Goal: Information Seeking & Learning: Check status

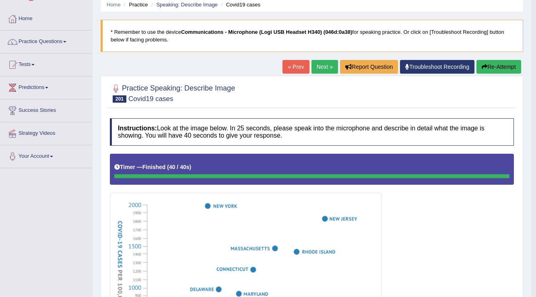
scroll to position [28, 0]
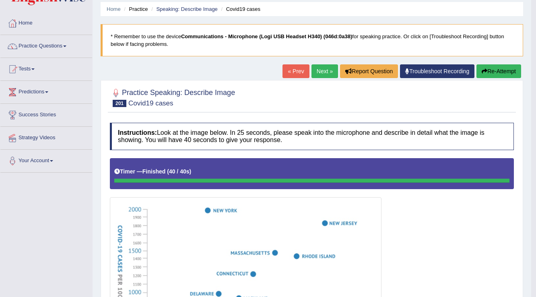
click at [497, 70] on button "Re-Attempt" at bounding box center [498, 71] width 45 height 14
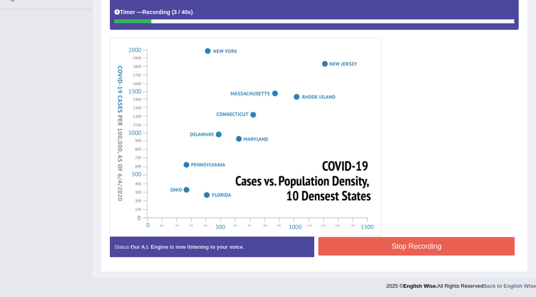
scroll to position [62, 0]
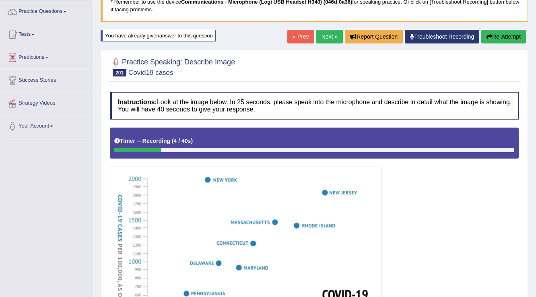
click at [504, 35] on button "Re-Attempt" at bounding box center [503, 37] width 45 height 14
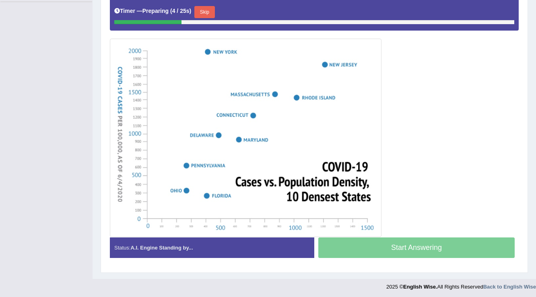
click at [201, 9] on button "Skip" at bounding box center [204, 12] width 20 height 12
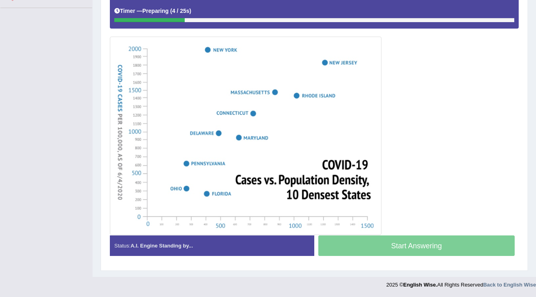
scroll to position [191, 0]
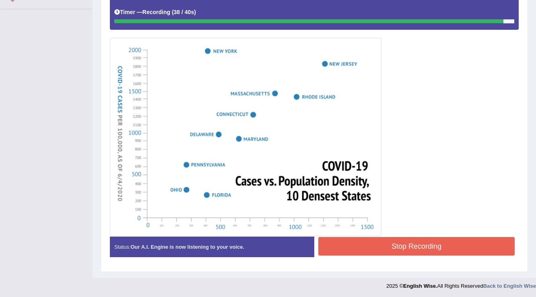
click at [350, 244] on button "Stop Recording" at bounding box center [416, 246] width 196 height 19
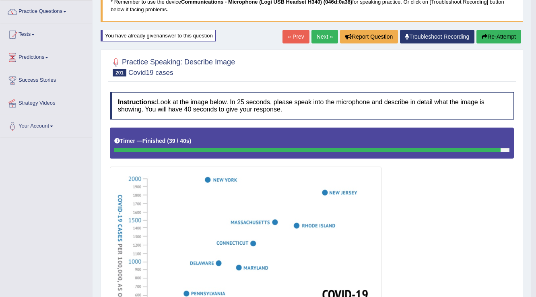
scroll to position [0, 0]
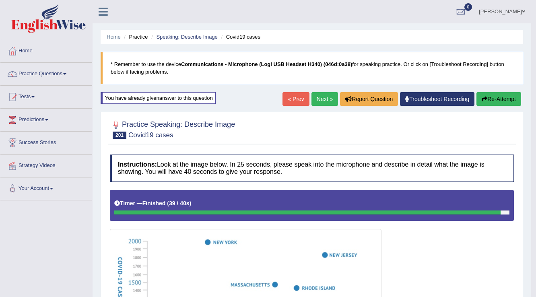
click at [315, 103] on link "Next »" at bounding box center [324, 99] width 27 height 14
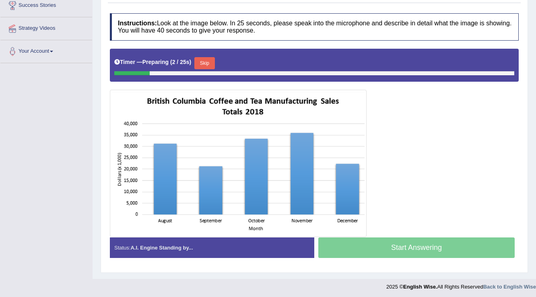
click at [201, 61] on button "Skip" at bounding box center [204, 63] width 20 height 12
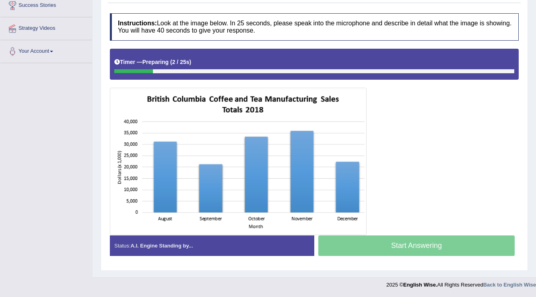
scroll to position [136, 0]
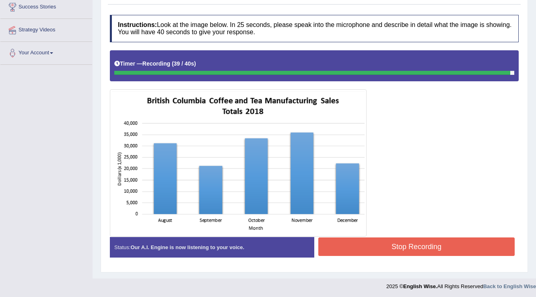
click at [338, 240] on button "Stop Recording" at bounding box center [416, 246] width 196 height 19
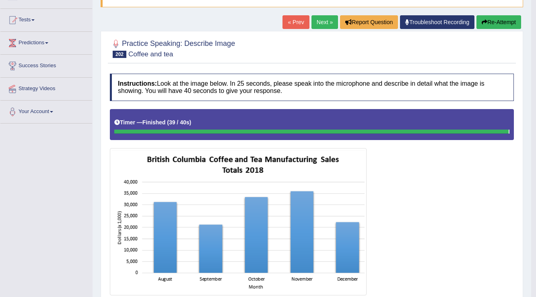
scroll to position [71, 0]
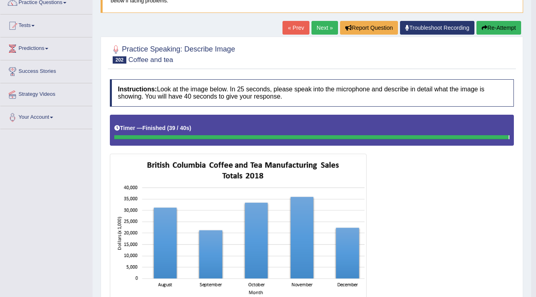
click at [315, 32] on link "Next »" at bounding box center [324, 28] width 27 height 14
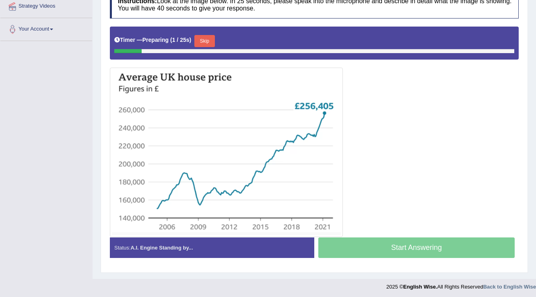
click at [206, 39] on button "Skip" at bounding box center [204, 41] width 20 height 12
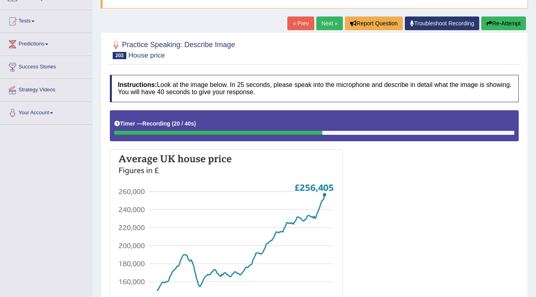
scroll to position [29, 0]
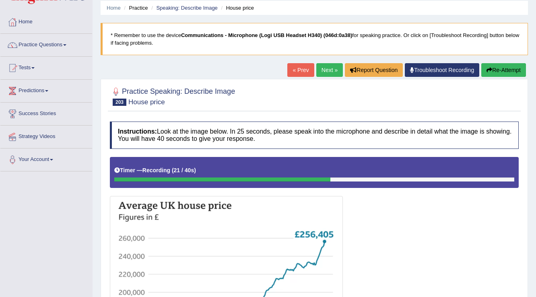
click at [497, 63] on button "Re-Attempt" at bounding box center [503, 70] width 45 height 14
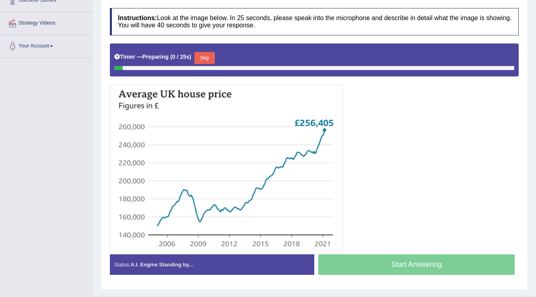
scroll to position [158, 0]
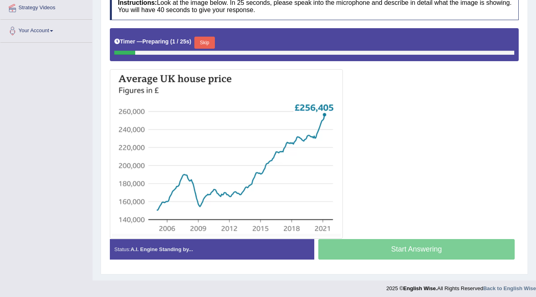
click at [212, 42] on button "Skip" at bounding box center [204, 43] width 20 height 12
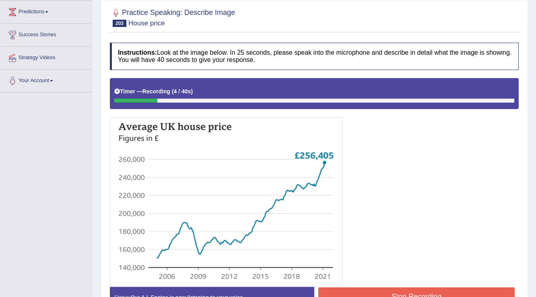
scroll to position [29, 0]
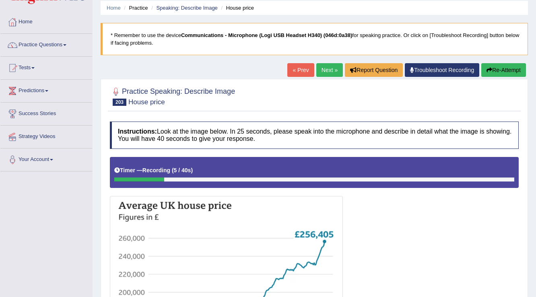
click at [495, 68] on button "Re-Attempt" at bounding box center [503, 70] width 45 height 14
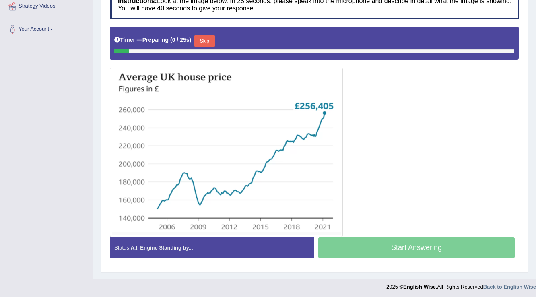
click at [206, 40] on button "Skip" at bounding box center [204, 41] width 20 height 12
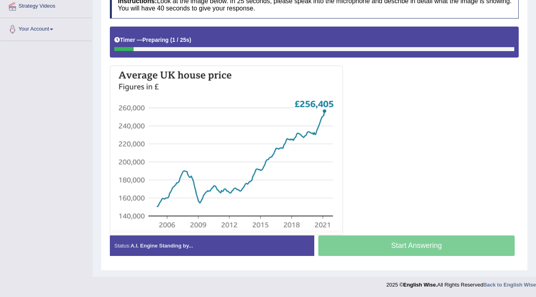
scroll to position [158, 0]
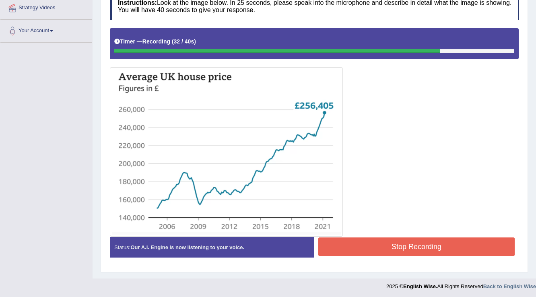
click at [370, 242] on button "Stop Recording" at bounding box center [416, 246] width 196 height 19
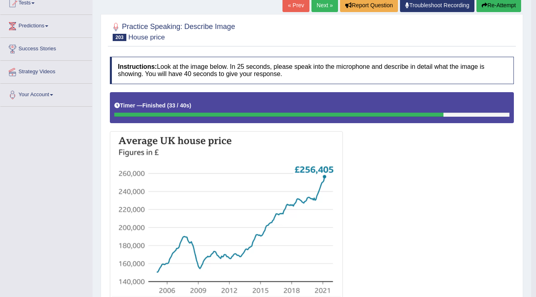
scroll to position [93, 0]
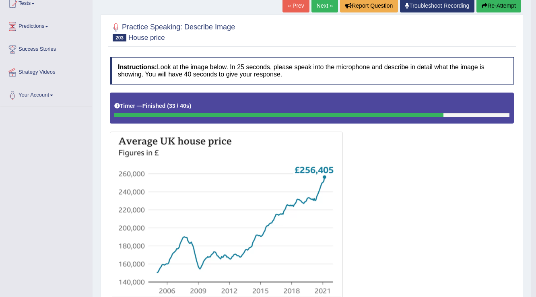
drag, startPoint x: 320, startPoint y: 5, endPoint x: 316, endPoint y: 10, distance: 6.0
click at [320, 5] on link "Next »" at bounding box center [324, 6] width 27 height 14
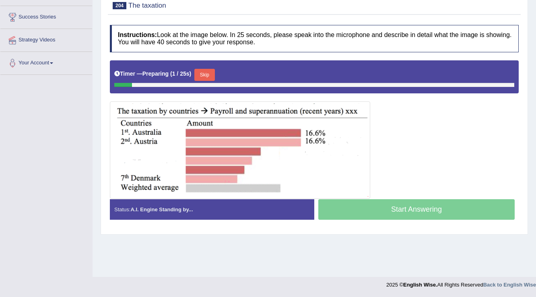
click at [207, 75] on button "Skip" at bounding box center [204, 75] width 20 height 12
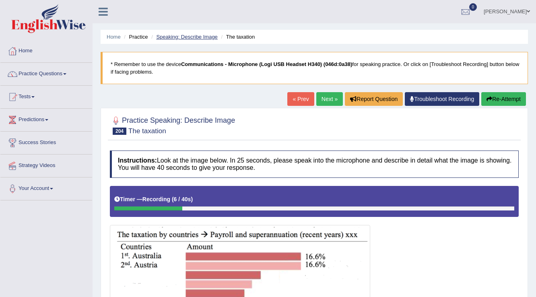
click at [167, 36] on link "Speaking: Describe Image" at bounding box center [186, 37] width 61 height 6
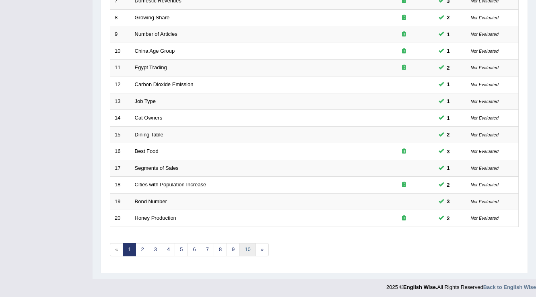
click at [248, 248] on link "10" at bounding box center [247, 249] width 16 height 13
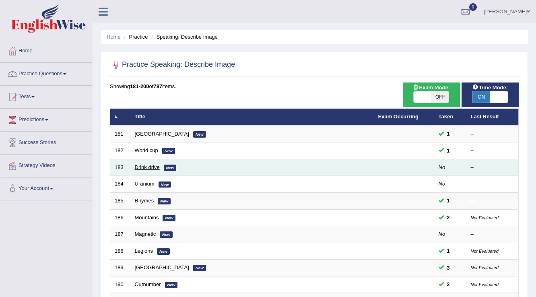
click at [145, 167] on link "Drink drive" at bounding box center [147, 167] width 25 height 6
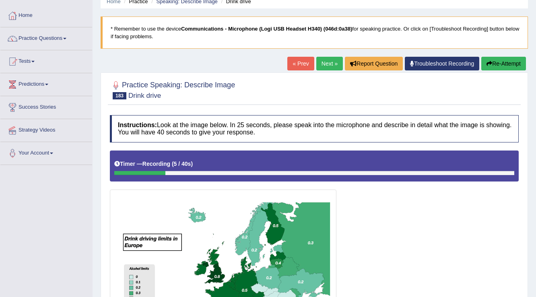
scroll to position [14, 0]
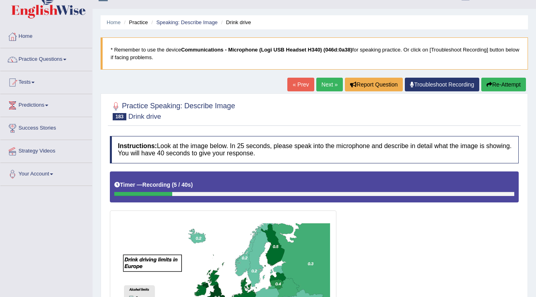
click at [510, 79] on button "Re-Attempt" at bounding box center [503, 85] width 45 height 14
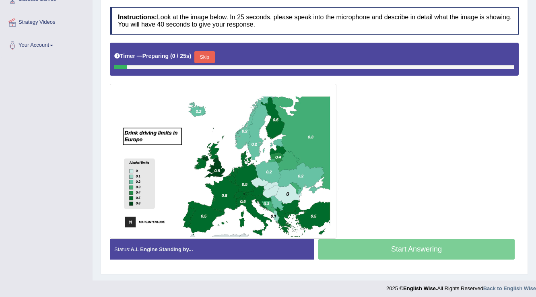
scroll to position [143, 0]
click at [202, 55] on button "Skip" at bounding box center [204, 57] width 20 height 12
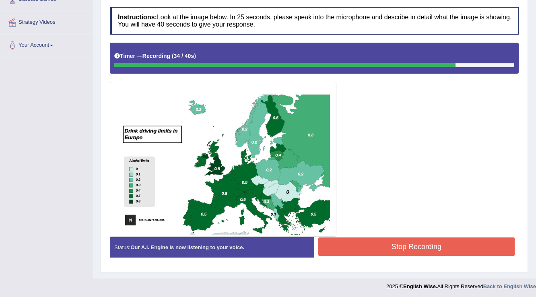
click at [391, 239] on button "Stop Recording" at bounding box center [416, 246] width 196 height 19
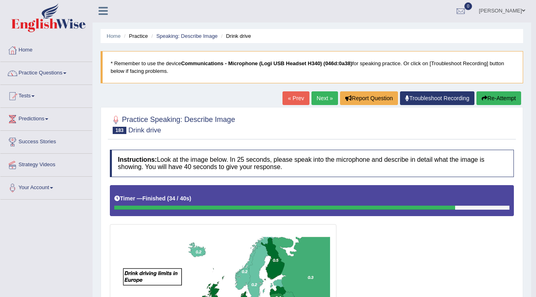
scroll to position [0, 0]
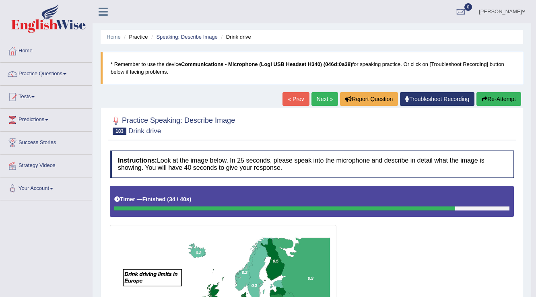
click at [326, 98] on link "Next »" at bounding box center [324, 99] width 27 height 14
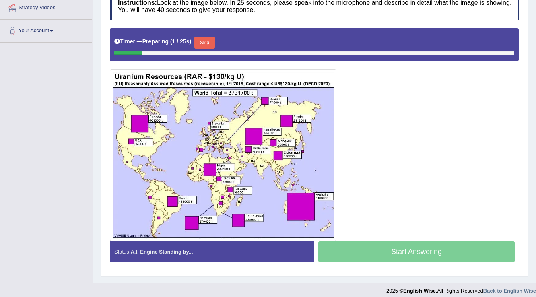
click at [206, 37] on button "Skip" at bounding box center [204, 43] width 20 height 12
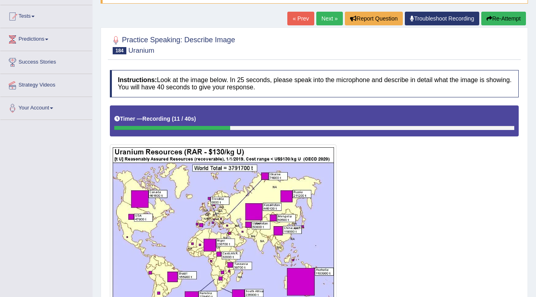
scroll to position [61, 0]
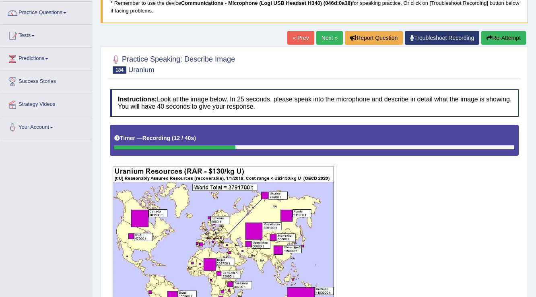
click at [502, 39] on button "Re-Attempt" at bounding box center [503, 38] width 45 height 14
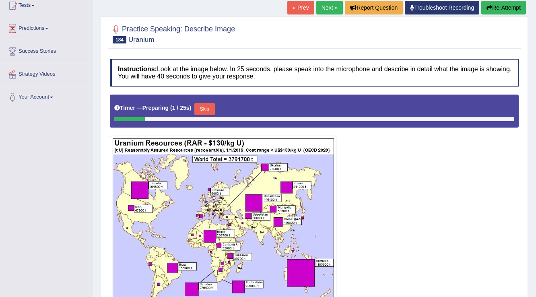
scroll to position [132, 0]
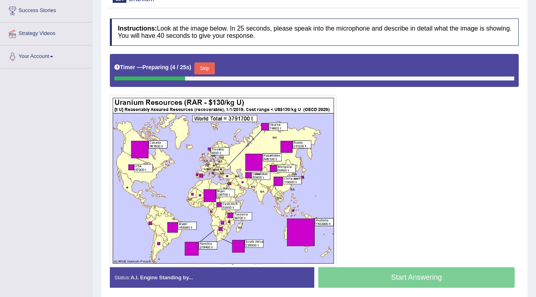
click at [206, 65] on button "Skip" at bounding box center [204, 68] width 20 height 12
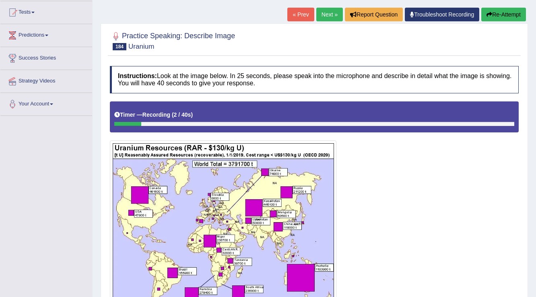
scroll to position [35, 0]
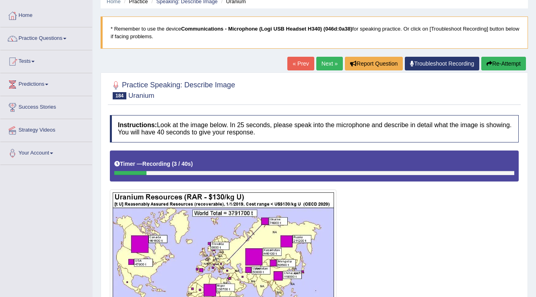
click at [499, 64] on button "Re-Attempt" at bounding box center [503, 64] width 45 height 14
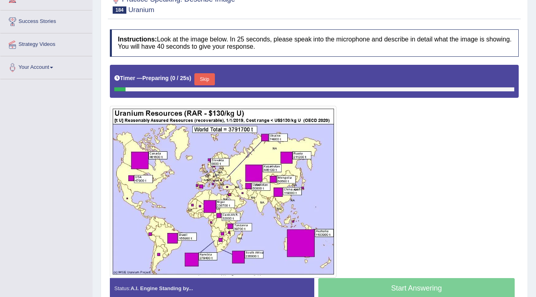
click at [202, 77] on button "Skip" at bounding box center [204, 79] width 20 height 12
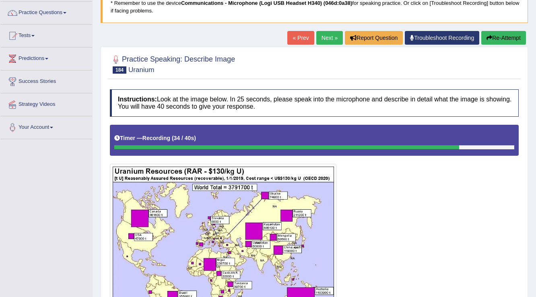
scroll to position [25, 0]
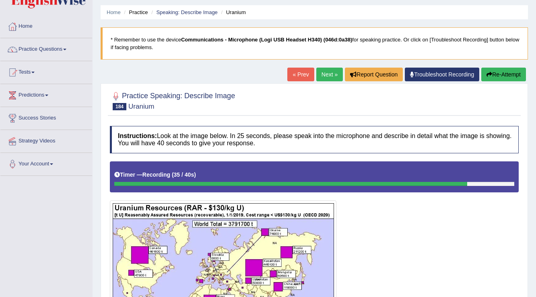
click at [511, 72] on button "Re-Attempt" at bounding box center [503, 75] width 45 height 14
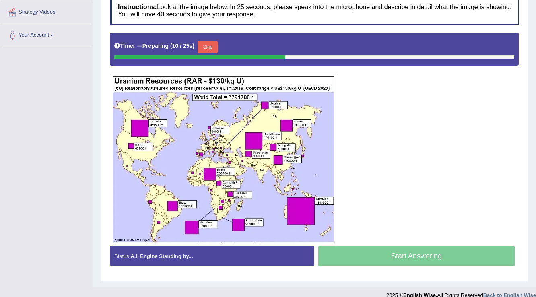
click at [213, 46] on button "Skip" at bounding box center [208, 47] width 20 height 12
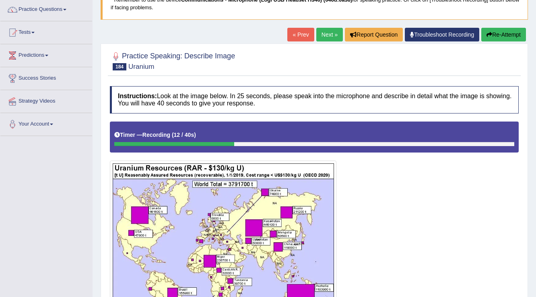
scroll to position [57, 0]
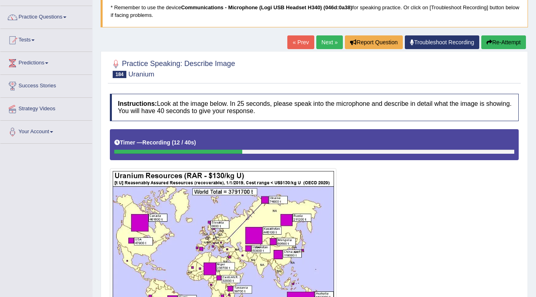
click at [493, 37] on button "Re-Attempt" at bounding box center [503, 42] width 45 height 14
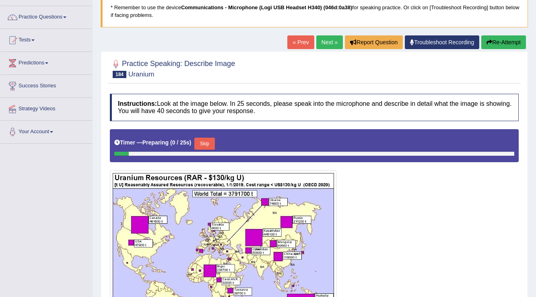
scroll to position [121, 0]
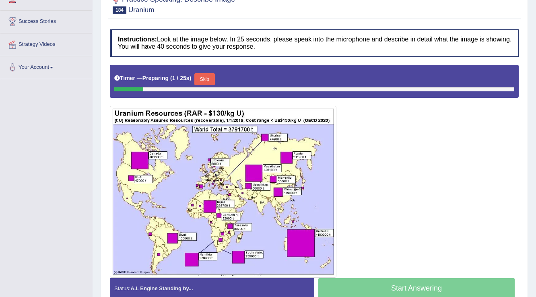
click at [208, 78] on button "Skip" at bounding box center [204, 79] width 20 height 12
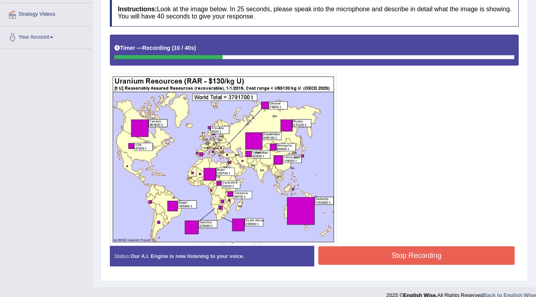
scroll to position [160, 0]
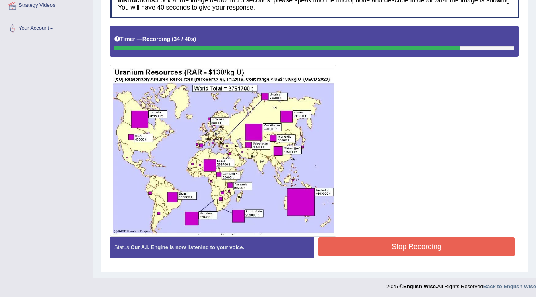
click at [351, 240] on button "Stop Recording" at bounding box center [416, 246] width 196 height 19
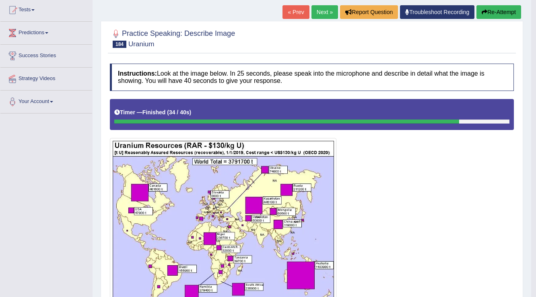
scroll to position [47, 0]
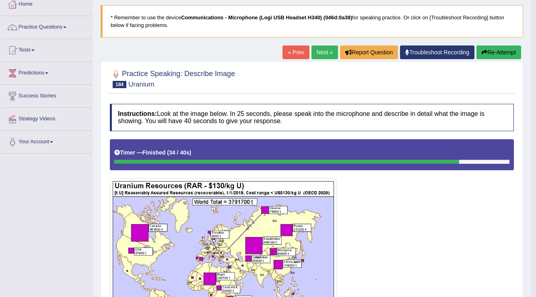
click at [320, 52] on link "Next »" at bounding box center [324, 52] width 27 height 14
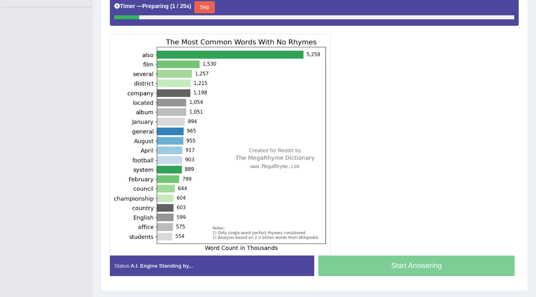
click at [204, 5] on button "Skip" at bounding box center [204, 7] width 20 height 12
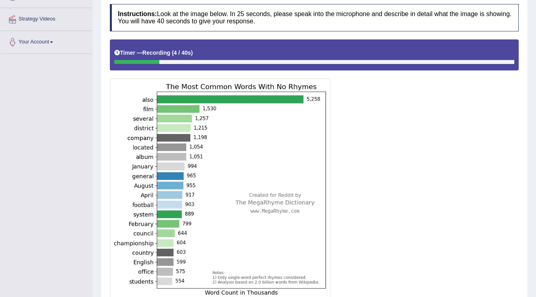
scroll to position [64, 0]
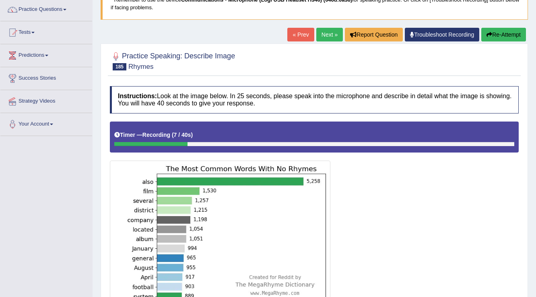
click at [500, 32] on button "Re-Attempt" at bounding box center [503, 35] width 45 height 14
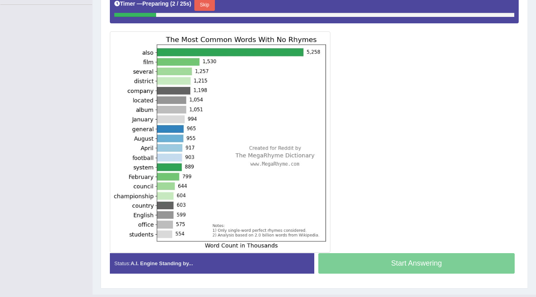
click at [210, 4] on button "Skip" at bounding box center [204, 5] width 20 height 12
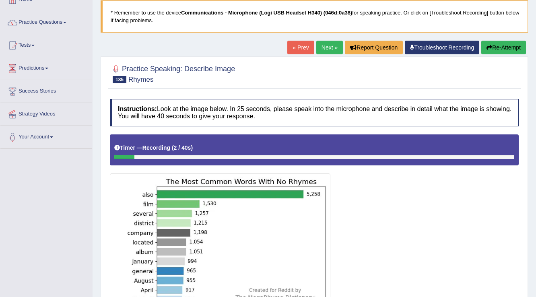
scroll to position [35, 0]
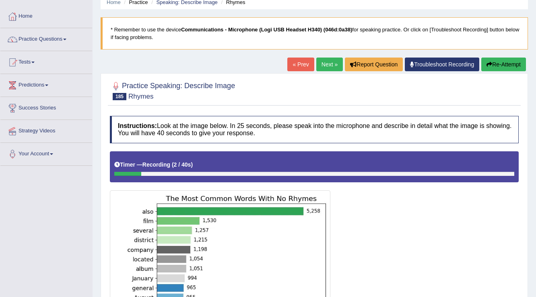
click at [492, 66] on button "Re-Attempt" at bounding box center [503, 65] width 45 height 14
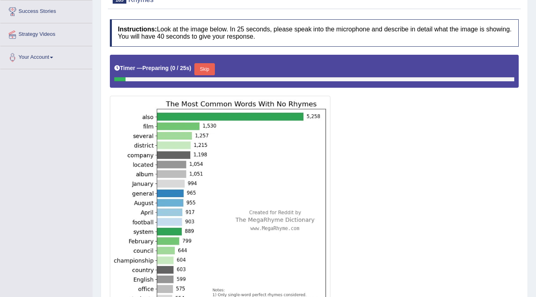
scroll to position [131, 0]
click at [209, 69] on button "Skip" at bounding box center [204, 69] width 20 height 12
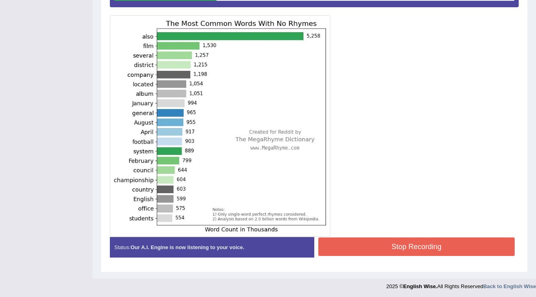
scroll to position [177, 0]
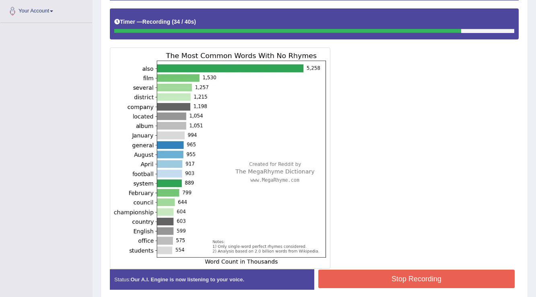
click at [330, 283] on button "Stop Recording" at bounding box center [416, 279] width 196 height 19
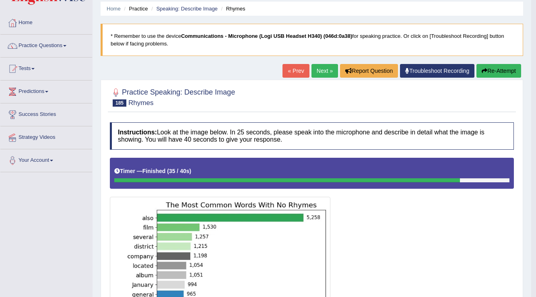
scroll to position [16, 0]
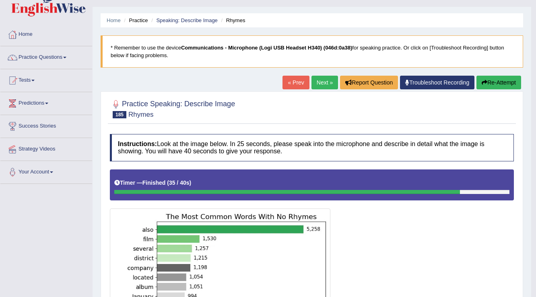
click at [328, 81] on link "Next »" at bounding box center [324, 83] width 27 height 14
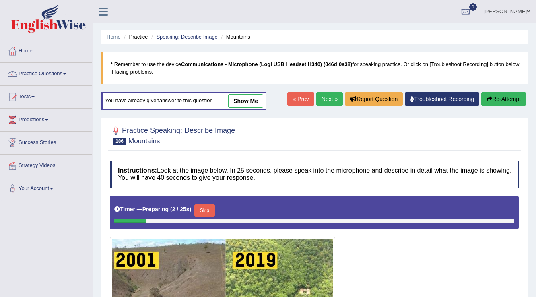
click at [328, 98] on link "Next »" at bounding box center [329, 99] width 27 height 14
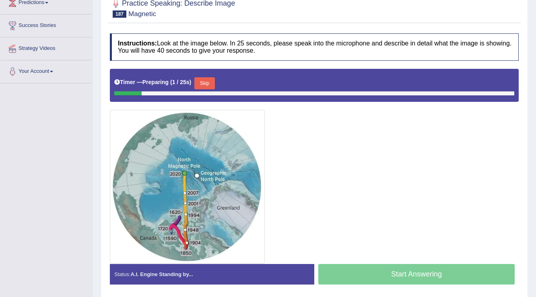
scroll to position [129, 0]
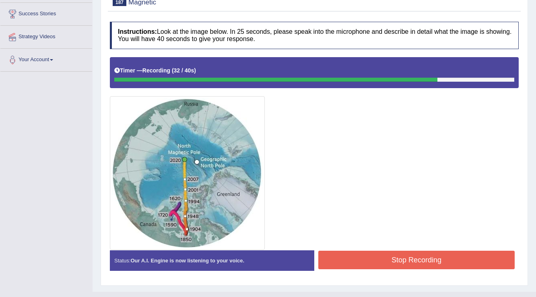
click at [341, 258] on button "Stop Recording" at bounding box center [416, 260] width 196 height 19
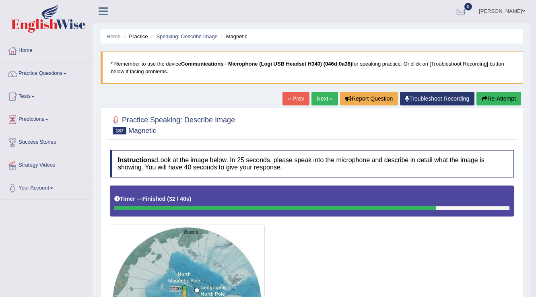
scroll to position [0, 0]
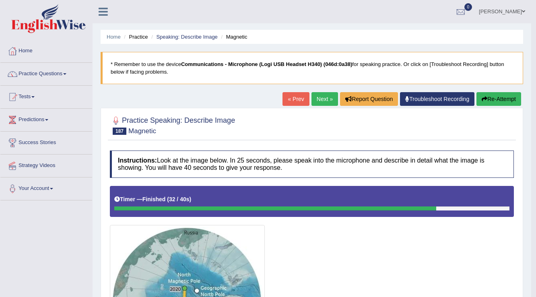
click at [497, 101] on button "Re-Attempt" at bounding box center [498, 99] width 45 height 14
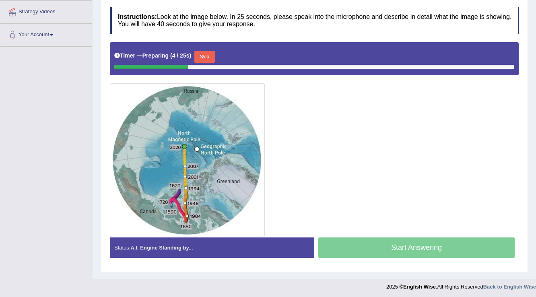
click at [210, 55] on button "Skip" at bounding box center [204, 57] width 20 height 12
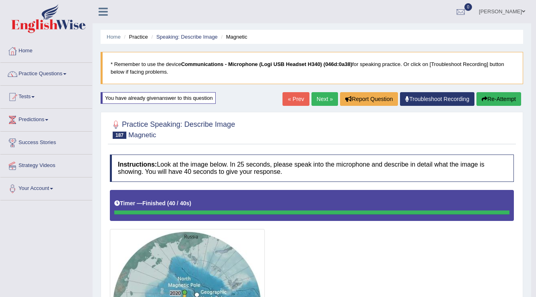
click at [322, 105] on link "Next »" at bounding box center [324, 99] width 27 height 14
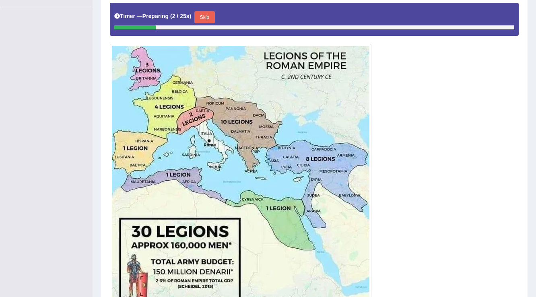
click at [205, 12] on button "Skip" at bounding box center [204, 17] width 20 height 12
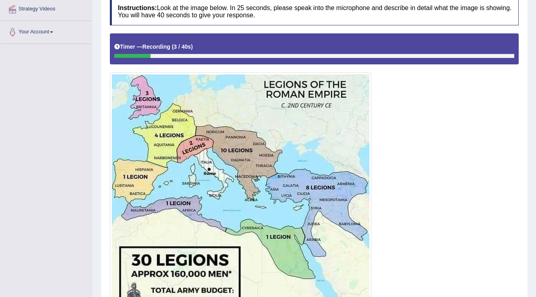
scroll to position [64, 0]
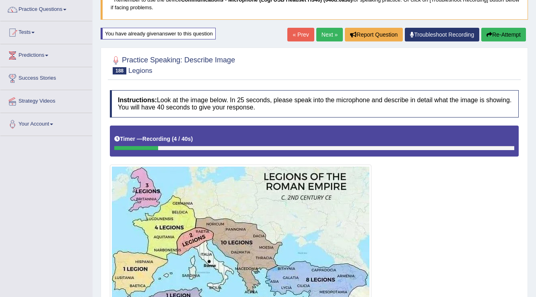
click at [493, 37] on button "Re-Attempt" at bounding box center [503, 35] width 45 height 14
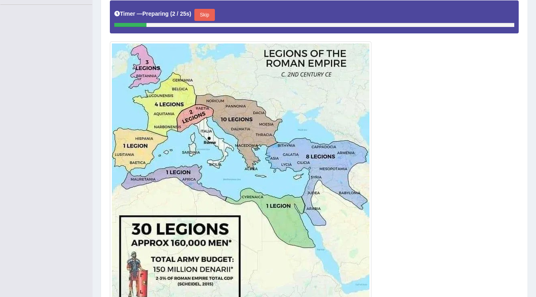
click at [209, 16] on button "Skip" at bounding box center [204, 15] width 20 height 12
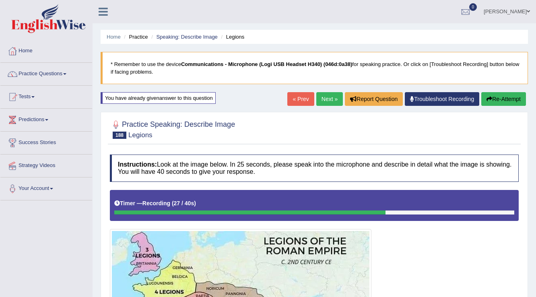
click at [494, 99] on button "Re-Attempt" at bounding box center [503, 99] width 45 height 14
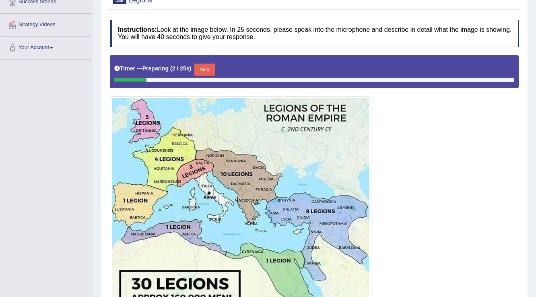
click at [213, 69] on button "Skip" at bounding box center [204, 70] width 20 height 12
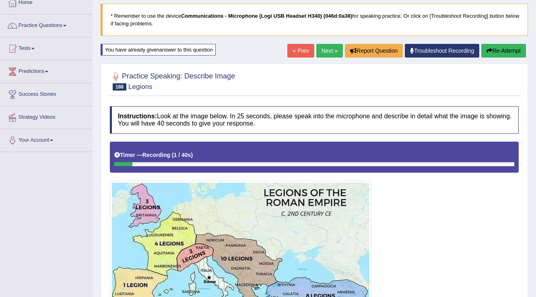
scroll to position [44, 0]
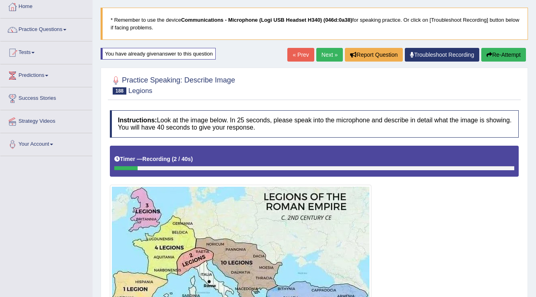
click at [503, 55] on button "Re-Attempt" at bounding box center [503, 55] width 45 height 14
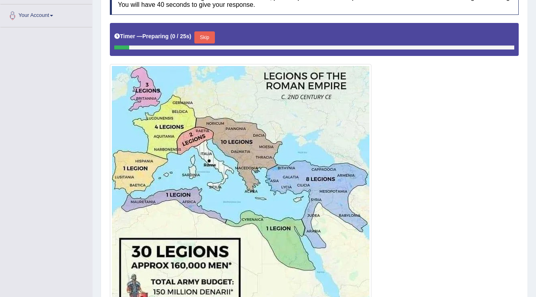
click at [208, 35] on button "Skip" at bounding box center [204, 37] width 20 height 12
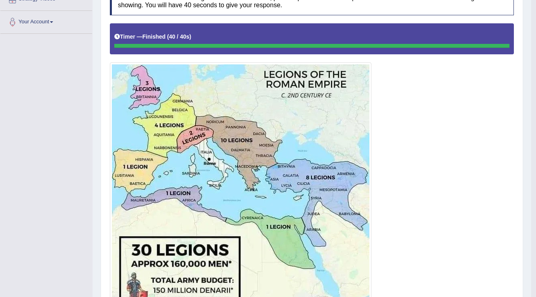
scroll to position [76, 0]
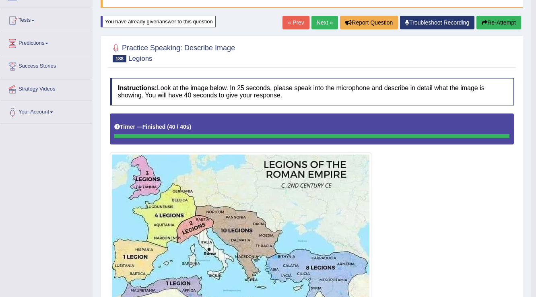
click at [322, 21] on link "Next »" at bounding box center [324, 23] width 27 height 14
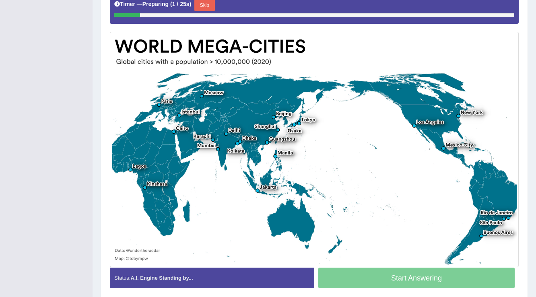
click at [210, 7] on button "Skip" at bounding box center [204, 5] width 20 height 12
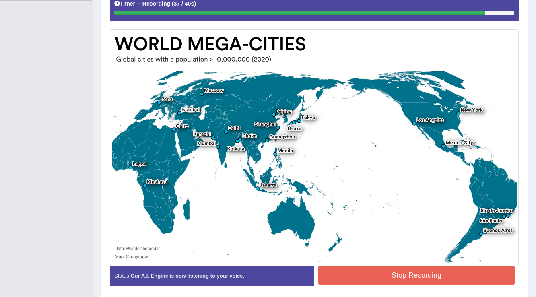
scroll to position [229, 0]
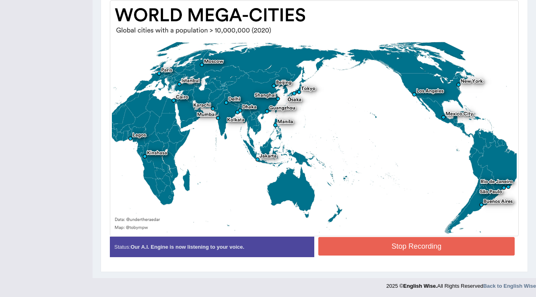
click at [370, 243] on button "Stop Recording" at bounding box center [416, 246] width 196 height 19
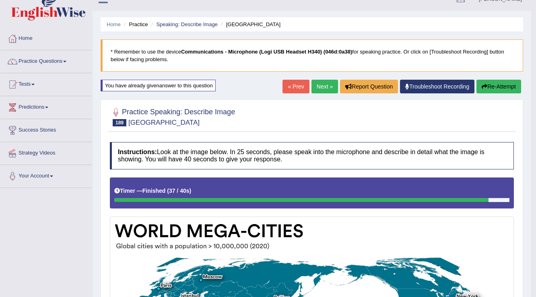
scroll to position [3, 0]
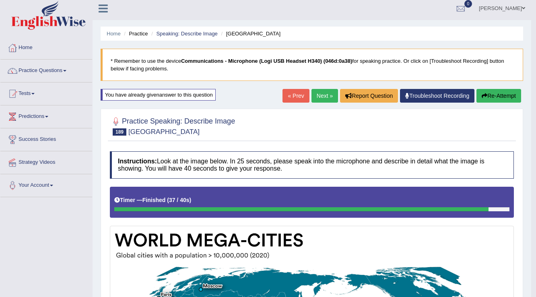
click at [490, 95] on button "Re-Attempt" at bounding box center [498, 96] width 45 height 14
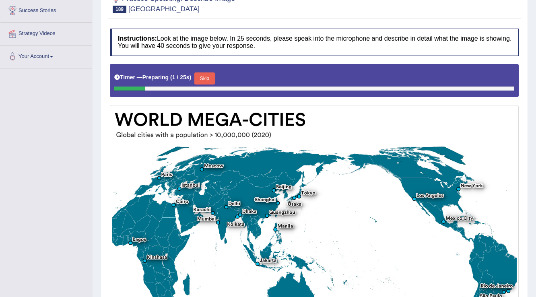
click at [214, 74] on button "Skip" at bounding box center [204, 78] width 20 height 12
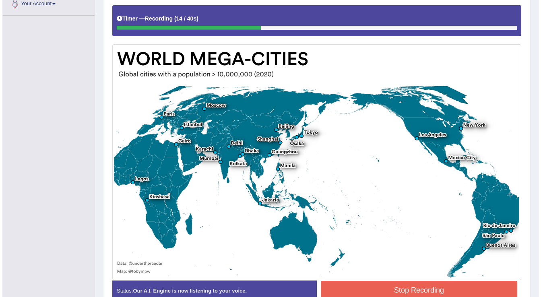
scroll to position [196, 0]
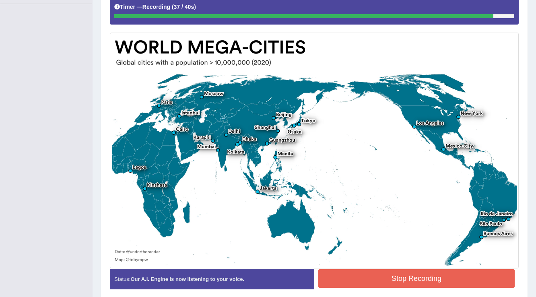
click at [367, 278] on button "Stop Recording" at bounding box center [416, 278] width 196 height 19
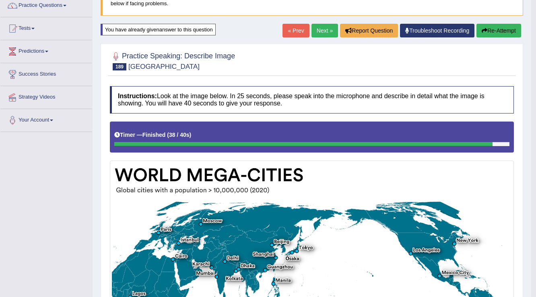
scroll to position [0, 0]
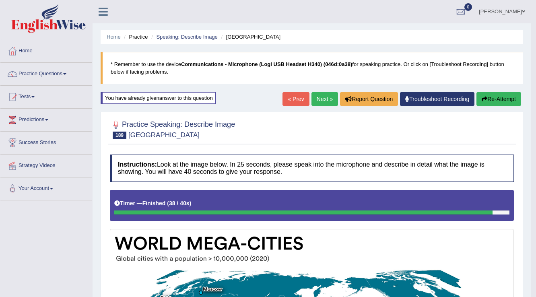
click at [315, 98] on link "Next »" at bounding box center [324, 99] width 27 height 14
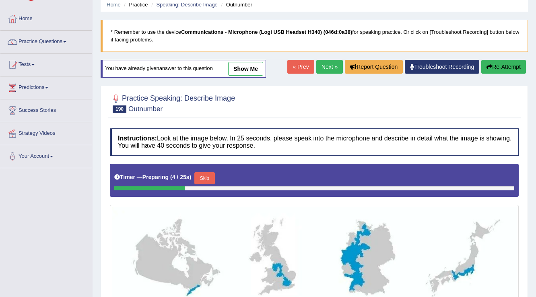
click at [202, 5] on link "Speaking: Describe Image" at bounding box center [186, 5] width 61 height 6
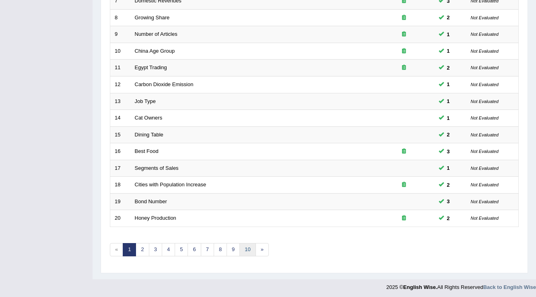
click at [243, 251] on link "10" at bounding box center [247, 249] width 16 height 13
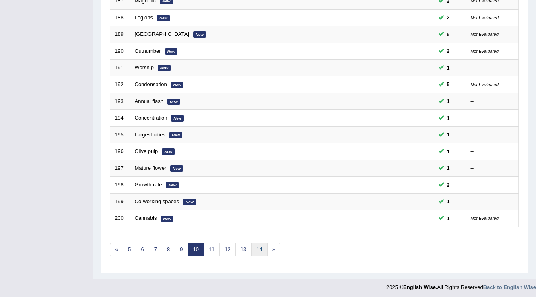
click at [258, 251] on link "14" at bounding box center [259, 249] width 16 height 13
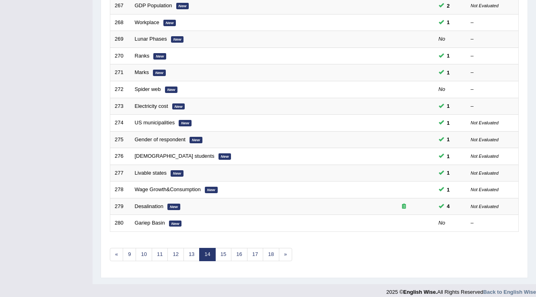
scroll to position [233, 0]
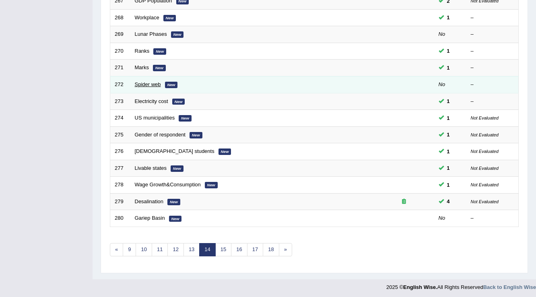
click at [138, 82] on link "Spider web" at bounding box center [148, 84] width 26 height 6
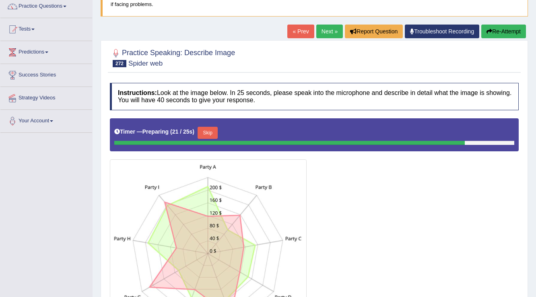
scroll to position [64, 0]
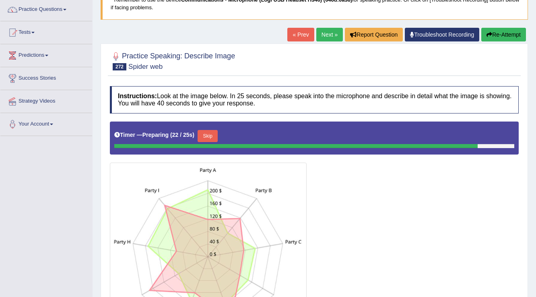
click at [509, 36] on button "Re-Attempt" at bounding box center [503, 35] width 45 height 14
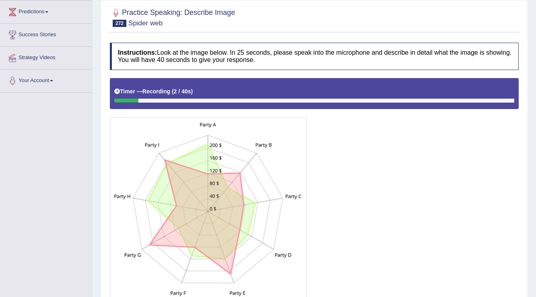
scroll to position [16, 0]
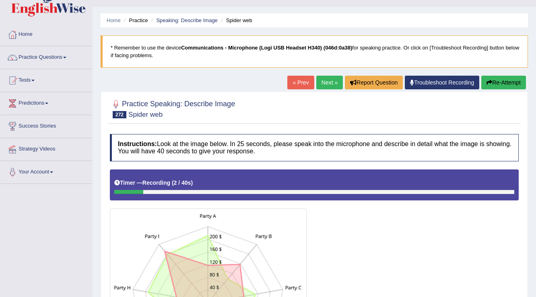
click at [492, 82] on button "Re-Attempt" at bounding box center [503, 83] width 45 height 14
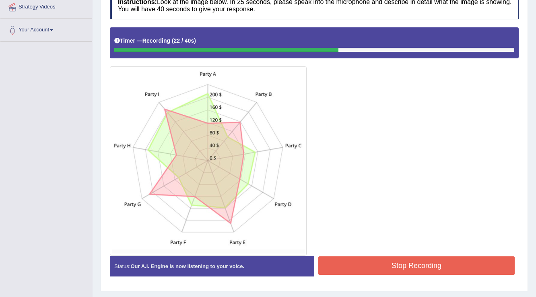
click at [339, 265] on button "Stop Recording" at bounding box center [416, 265] width 196 height 19
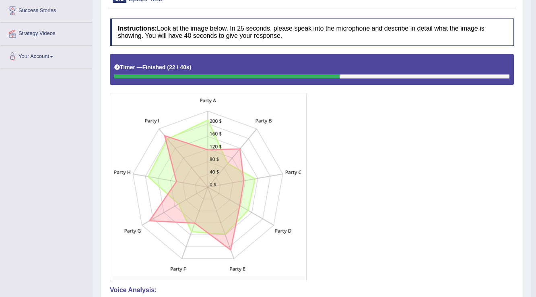
scroll to position [62, 0]
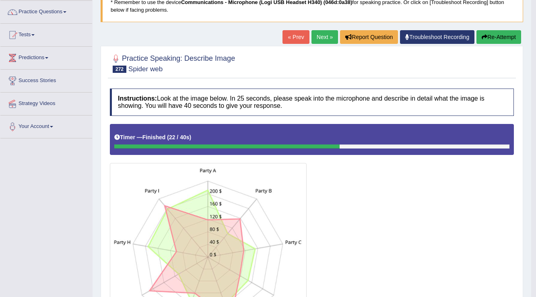
click at [485, 36] on icon "button" at bounding box center [485, 37] width 6 height 6
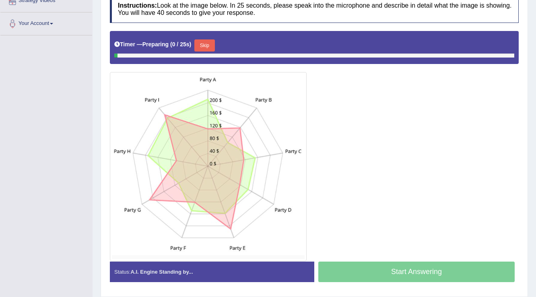
scroll to position [165, 0]
click at [209, 48] on button "Skip" at bounding box center [204, 45] width 20 height 12
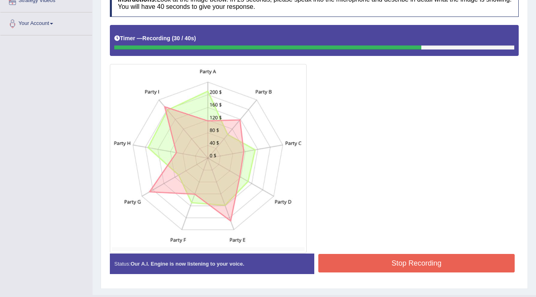
click at [352, 263] on button "Stop Recording" at bounding box center [416, 263] width 196 height 19
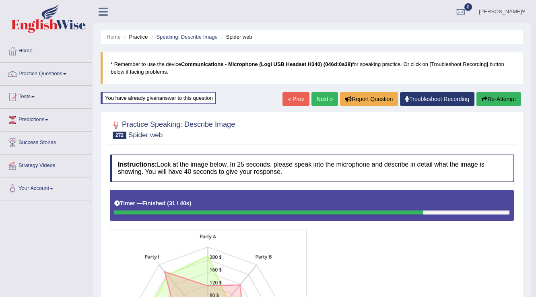
scroll to position [0, 0]
click at [321, 98] on link "Next »" at bounding box center [324, 99] width 27 height 14
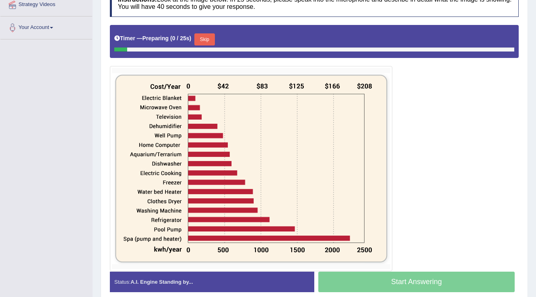
click at [208, 36] on button "Skip" at bounding box center [204, 39] width 20 height 12
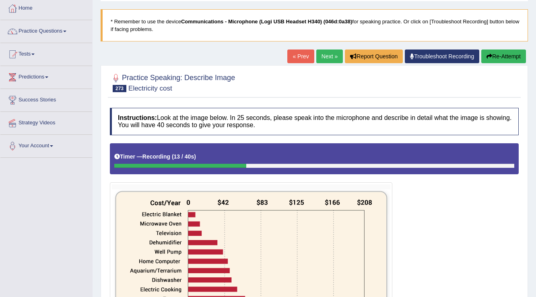
scroll to position [32, 0]
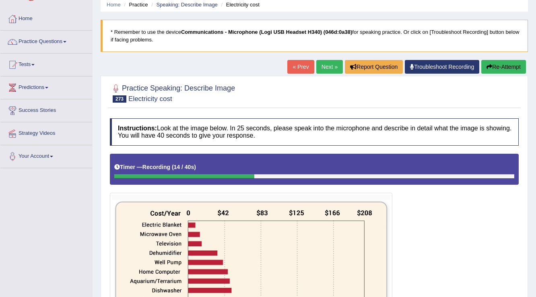
click at [491, 66] on button "Re-Attempt" at bounding box center [503, 67] width 45 height 14
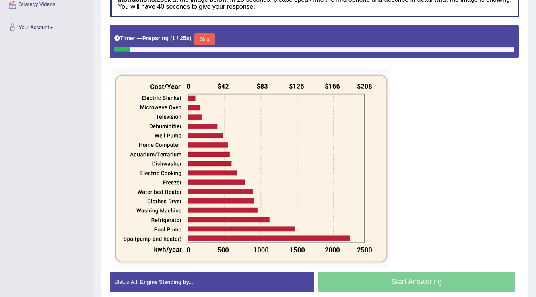
click at [209, 37] on button "Skip" at bounding box center [204, 39] width 20 height 12
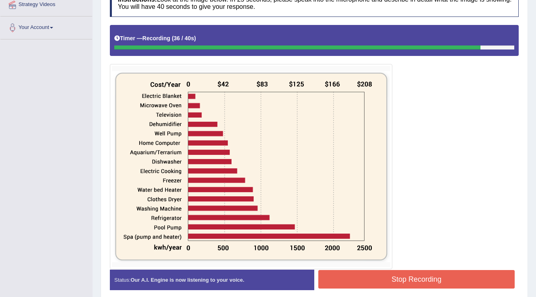
click at [377, 280] on button "Stop Recording" at bounding box center [416, 279] width 196 height 19
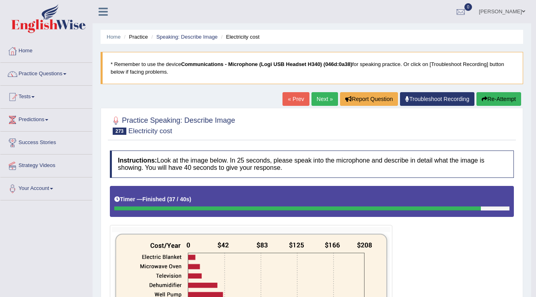
click at [317, 97] on link "Next »" at bounding box center [324, 99] width 27 height 14
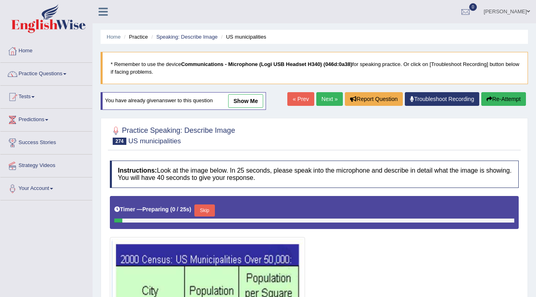
scroll to position [155, 0]
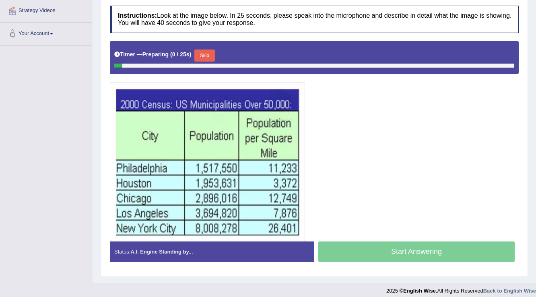
click at [203, 51] on button "Skip" at bounding box center [204, 55] width 20 height 12
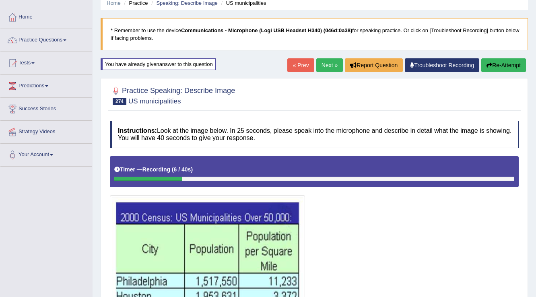
scroll to position [23, 0]
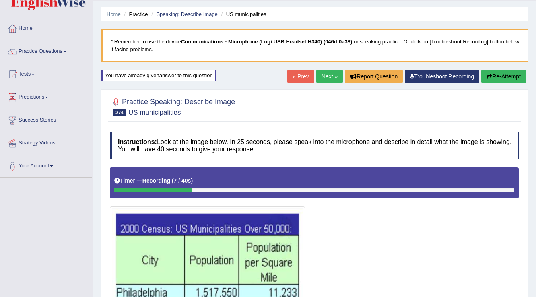
click at [490, 74] on icon "button" at bounding box center [490, 77] width 6 height 6
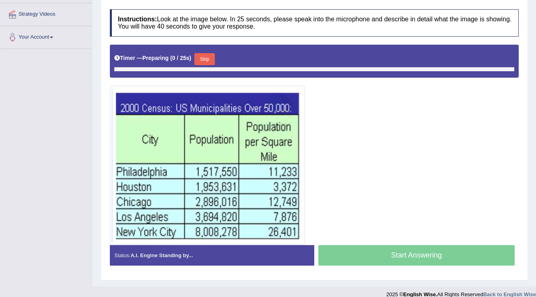
scroll to position [151, 0]
click at [206, 58] on button "Skip" at bounding box center [204, 59] width 20 height 12
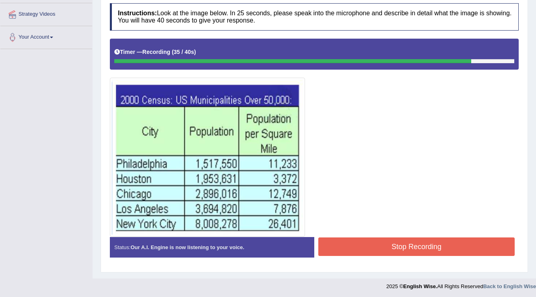
click at [357, 246] on button "Stop Recording" at bounding box center [416, 246] width 196 height 19
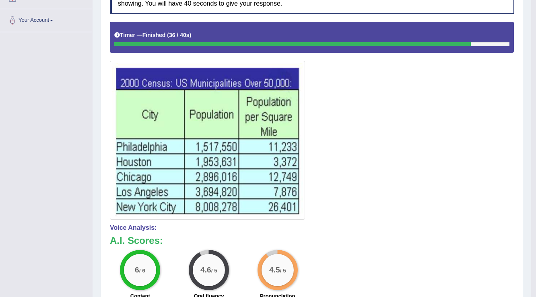
scroll to position [87, 0]
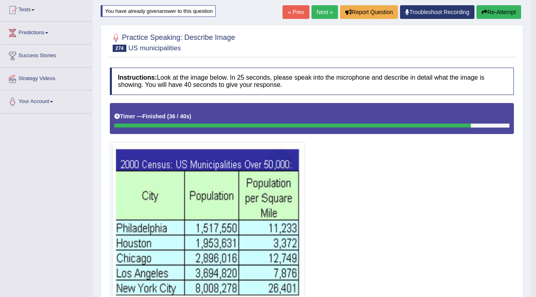
click at [493, 11] on button "Re-Attempt" at bounding box center [498, 12] width 45 height 14
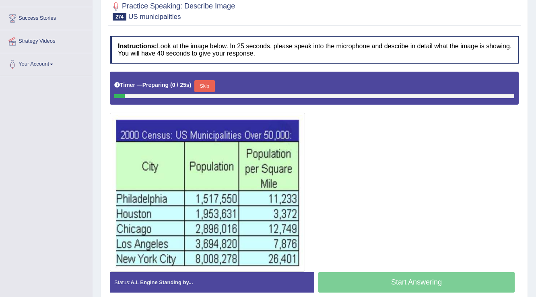
scroll to position [124, 0]
click at [208, 82] on button "Skip" at bounding box center [204, 86] width 20 height 12
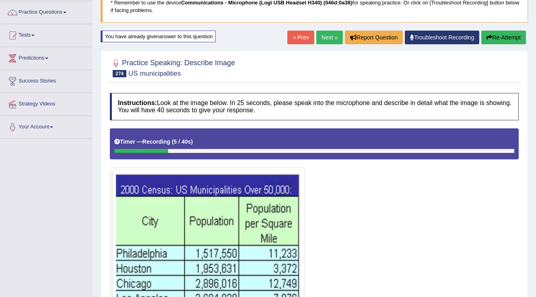
scroll to position [60, 0]
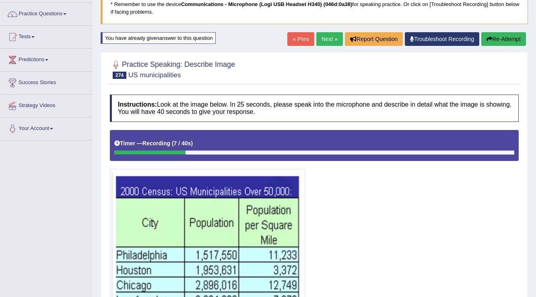
click at [497, 39] on button "Re-Attempt" at bounding box center [503, 39] width 45 height 14
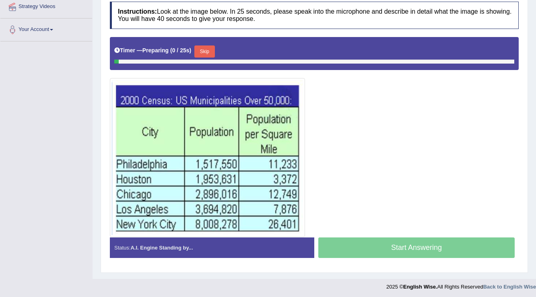
scroll to position [159, 0]
click at [206, 56] on button "Skip" at bounding box center [204, 51] width 20 height 12
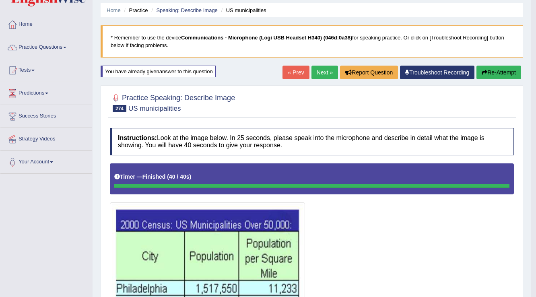
scroll to position [0, 0]
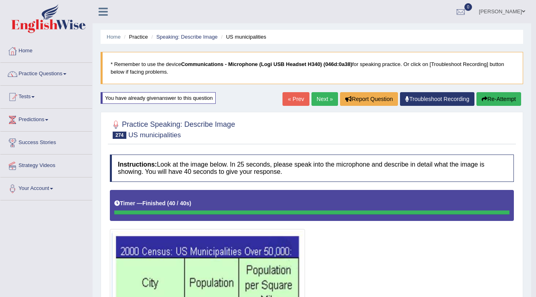
click at [319, 97] on link "Next »" at bounding box center [324, 99] width 27 height 14
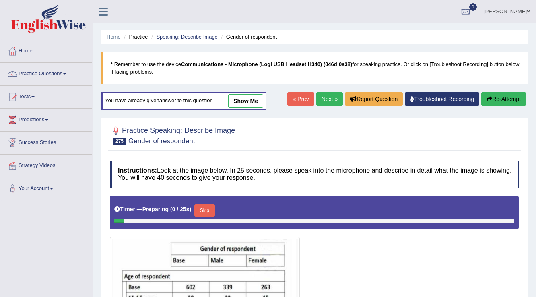
scroll to position [155, 0]
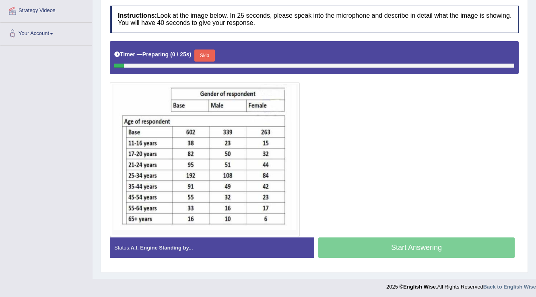
click at [205, 56] on button "Skip" at bounding box center [204, 55] width 20 height 12
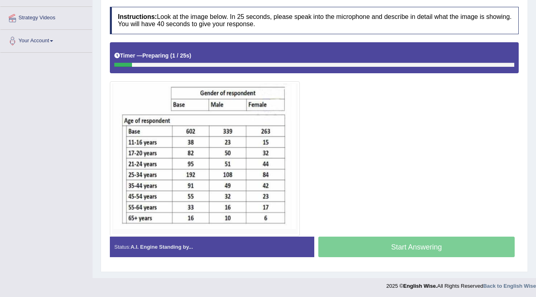
scroll to position [0, 0]
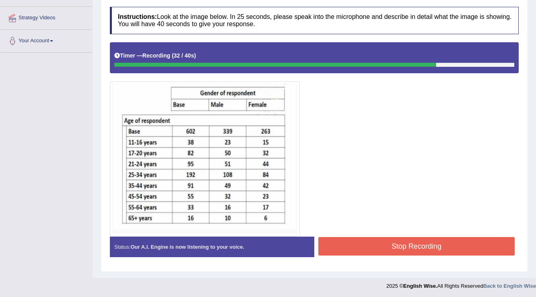
click at [350, 246] on button "Stop Recording" at bounding box center [416, 246] width 196 height 19
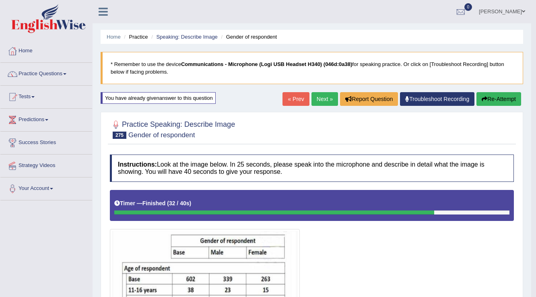
click at [485, 100] on icon "button" at bounding box center [485, 99] width 6 height 6
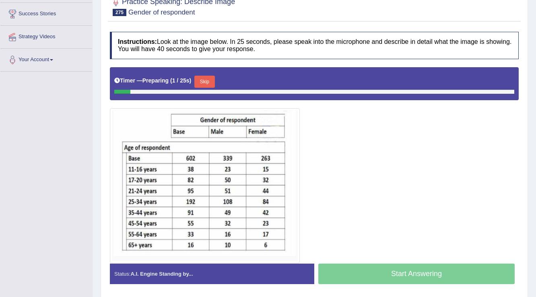
click at [204, 77] on button "Skip" at bounding box center [204, 82] width 20 height 12
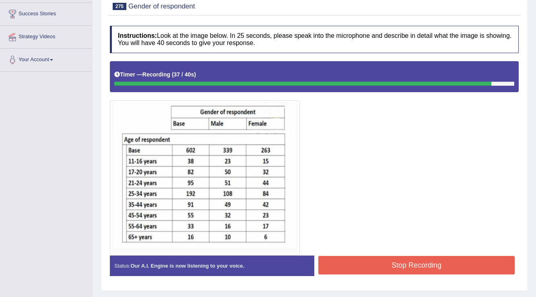
click at [371, 266] on button "Stop Recording" at bounding box center [416, 265] width 196 height 19
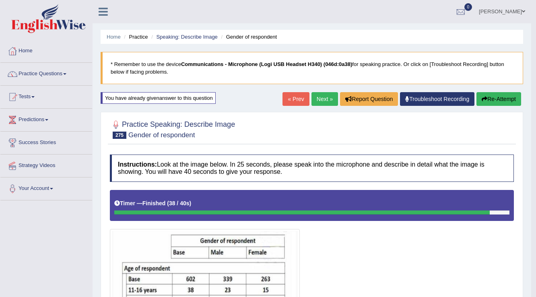
click at [320, 100] on link "Next »" at bounding box center [324, 99] width 27 height 14
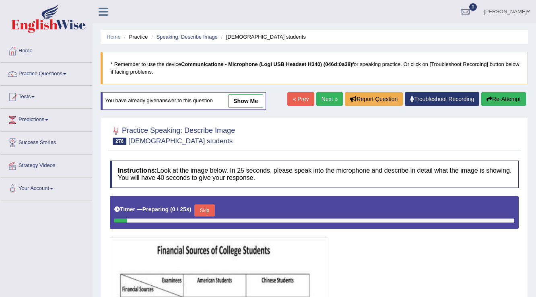
click at [208, 204] on button "Skip" at bounding box center [204, 210] width 20 height 12
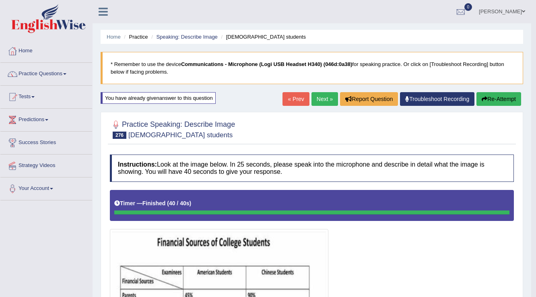
click at [317, 95] on link "Next »" at bounding box center [324, 99] width 27 height 14
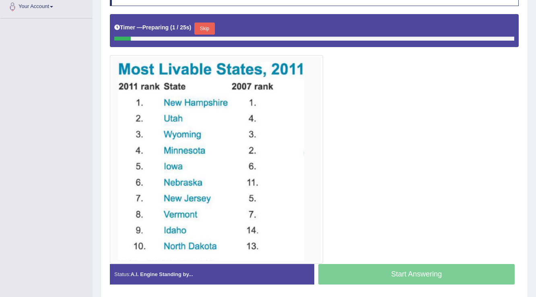
scroll to position [193, 0]
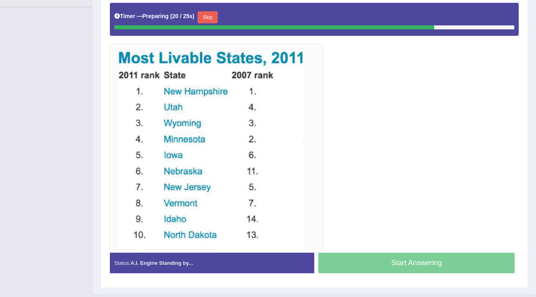
click at [214, 15] on button "Skip" at bounding box center [208, 17] width 20 height 12
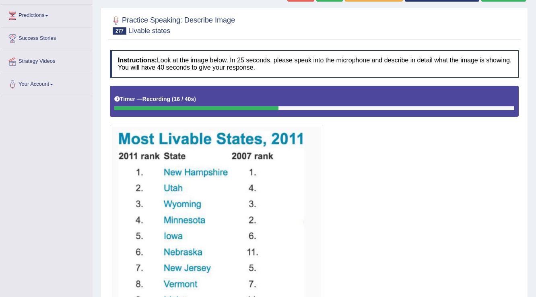
scroll to position [0, 0]
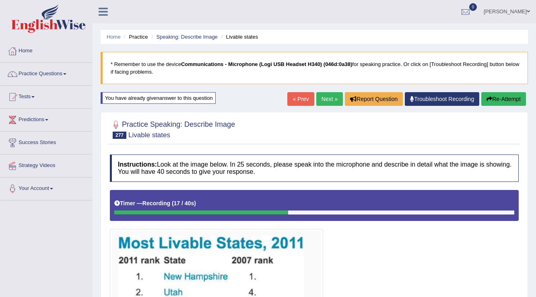
click at [509, 95] on button "Re-Attempt" at bounding box center [503, 99] width 45 height 14
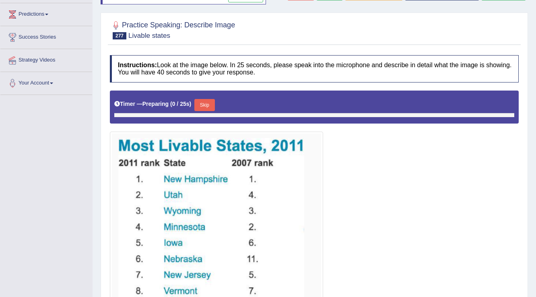
click at [200, 102] on button "Skip" at bounding box center [204, 105] width 20 height 12
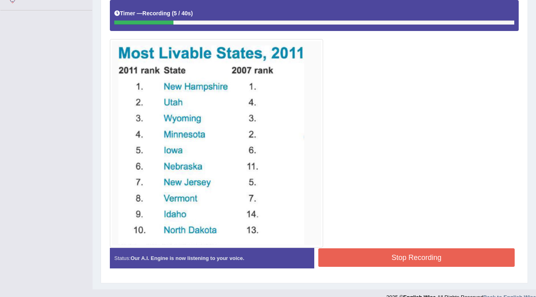
scroll to position [201, 0]
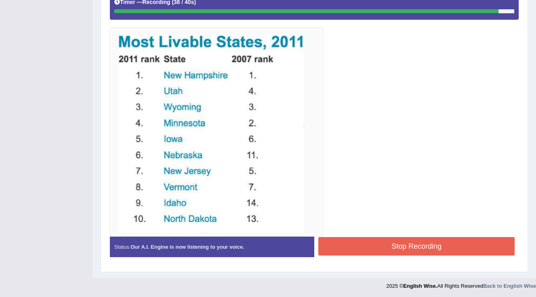
click at [362, 246] on button "Stop Recording" at bounding box center [416, 246] width 196 height 19
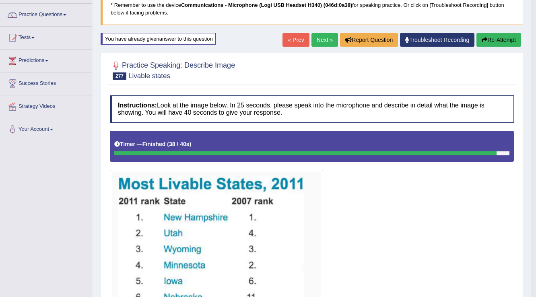
scroll to position [5, 0]
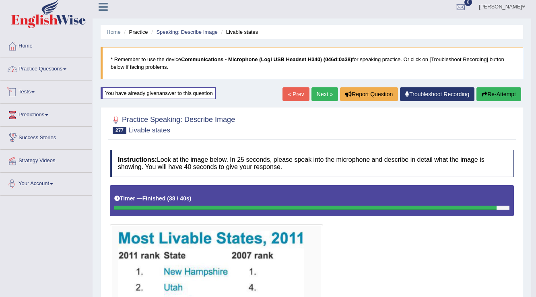
click at [35, 71] on link "Practice Questions" at bounding box center [46, 68] width 92 height 20
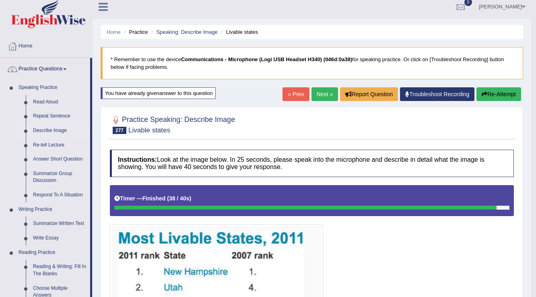
scroll to position [101, 0]
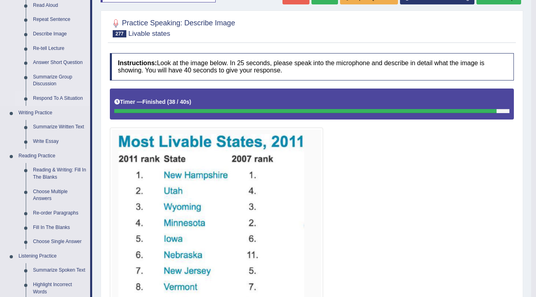
click at [48, 97] on link "Respond To A Situation" at bounding box center [59, 98] width 61 height 14
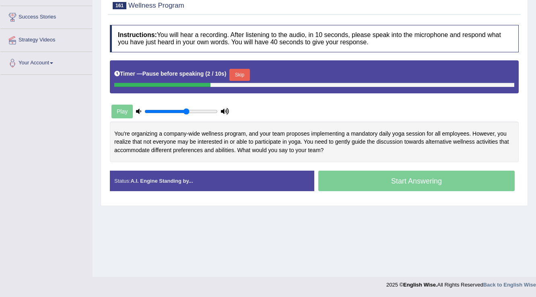
click at [234, 74] on button "Skip" at bounding box center [239, 75] width 20 height 12
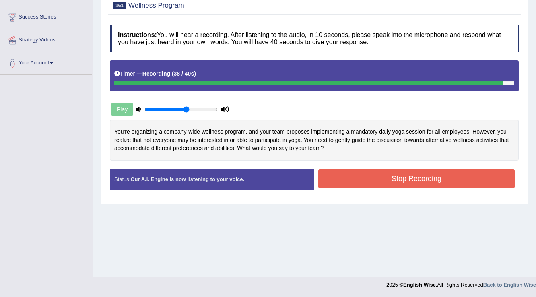
click at [345, 179] on button "Stop Recording" at bounding box center [416, 178] width 196 height 19
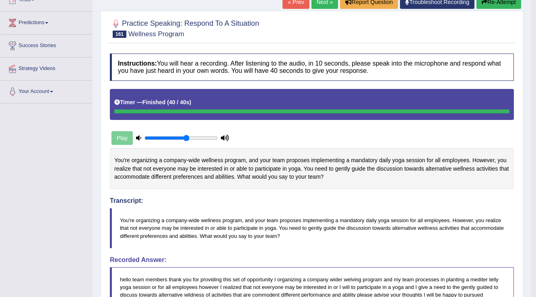
scroll to position [29, 0]
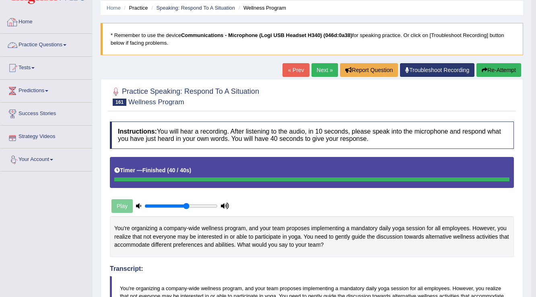
click at [312, 73] on link "Next »" at bounding box center [324, 70] width 27 height 14
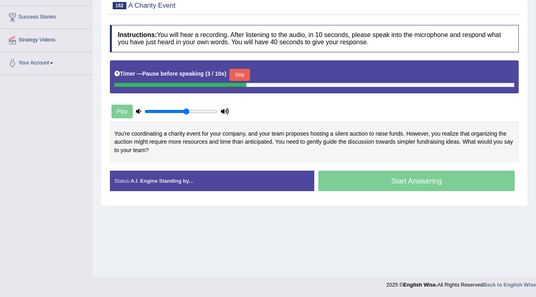
click at [245, 74] on button "Skip" at bounding box center [239, 75] width 20 height 12
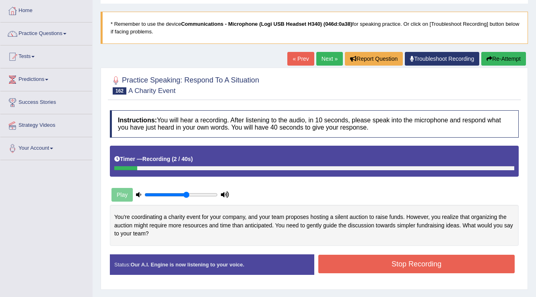
scroll to position [29, 0]
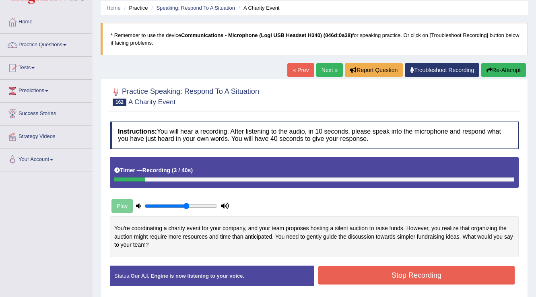
click at [507, 65] on button "Re-Attempt" at bounding box center [503, 70] width 45 height 14
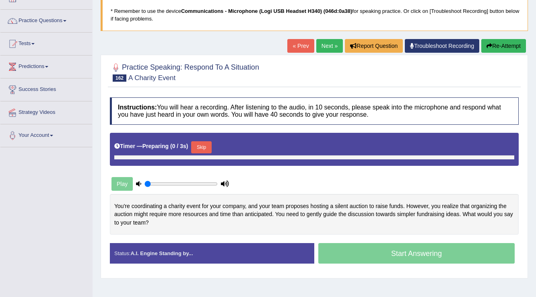
type input "0.6"
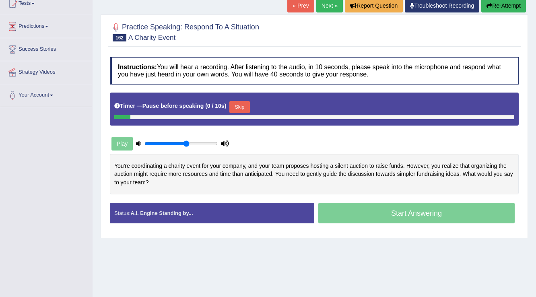
click at [241, 106] on button "Skip" at bounding box center [239, 107] width 20 height 12
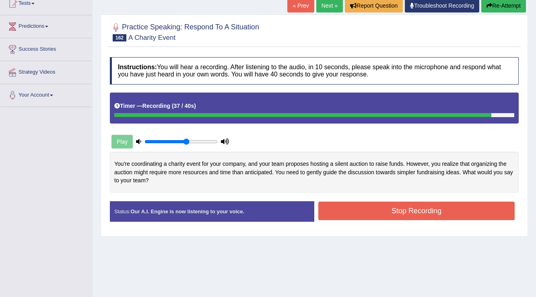
click at [378, 208] on button "Stop Recording" at bounding box center [416, 211] width 196 height 19
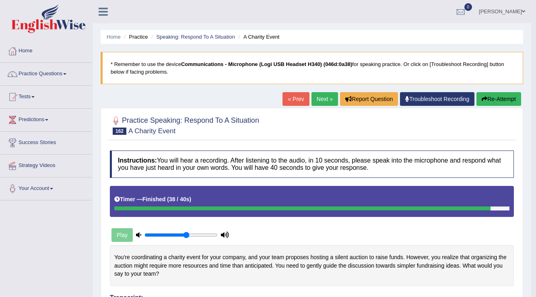
click at [320, 97] on link "Next »" at bounding box center [324, 99] width 27 height 14
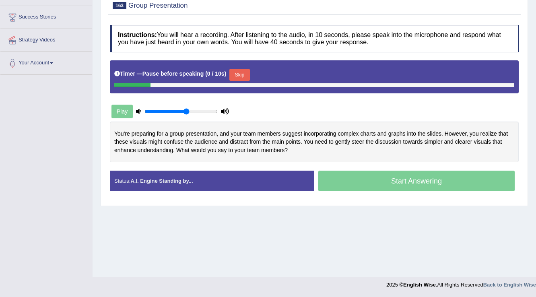
click at [238, 75] on button "Skip" at bounding box center [239, 75] width 20 height 12
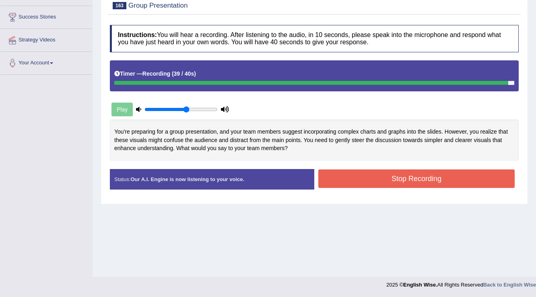
click at [336, 180] on button "Stop Recording" at bounding box center [416, 178] width 196 height 19
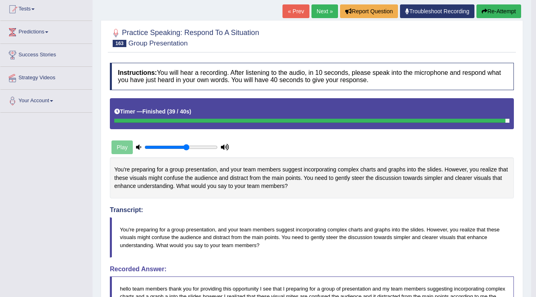
scroll to position [70, 0]
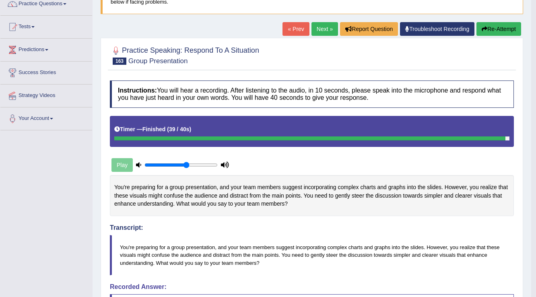
click at [318, 33] on link "Next »" at bounding box center [324, 29] width 27 height 14
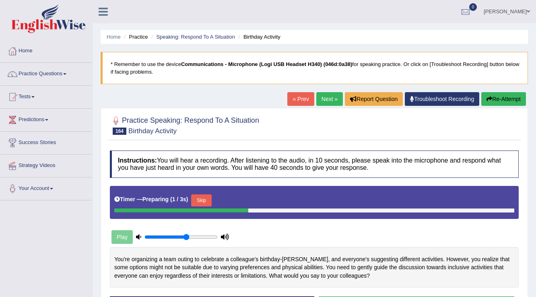
click at [203, 194] on button "Skip" at bounding box center [201, 200] width 20 height 12
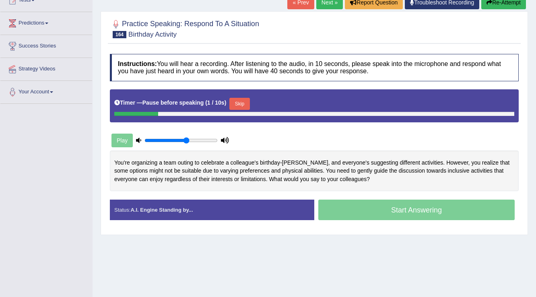
click at [242, 101] on button "Skip" at bounding box center [239, 104] width 20 height 12
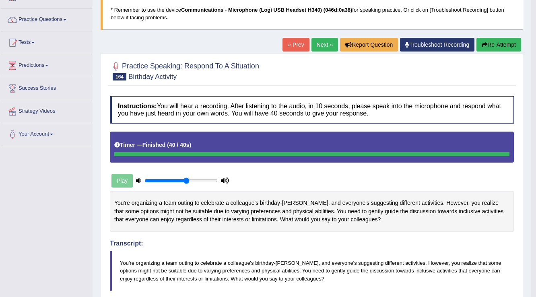
scroll to position [6, 0]
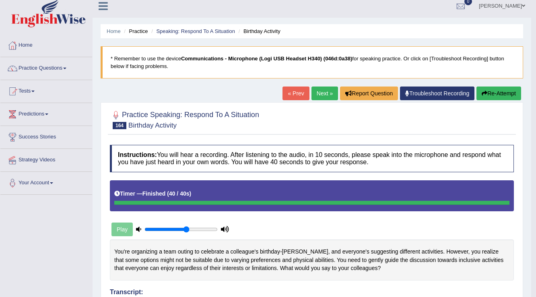
click at [321, 90] on link "Next »" at bounding box center [324, 94] width 27 height 14
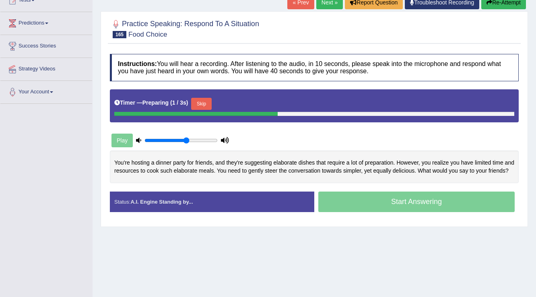
scroll to position [97, 0]
click at [244, 102] on button "Skip" at bounding box center [239, 104] width 20 height 12
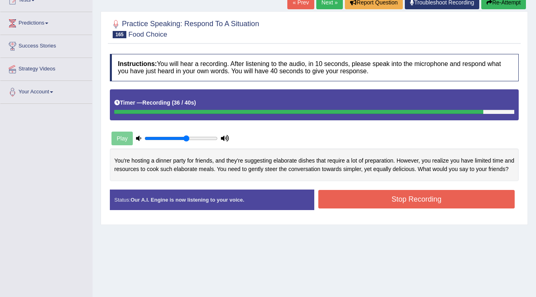
click at [333, 198] on button "Stop Recording" at bounding box center [416, 199] width 196 height 19
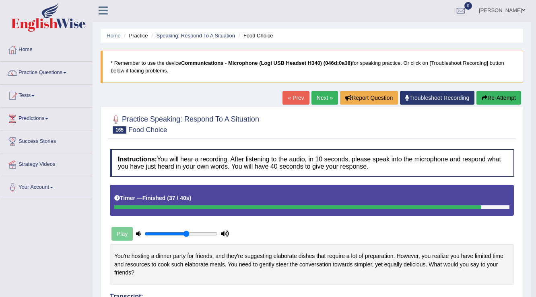
scroll to position [0, 0]
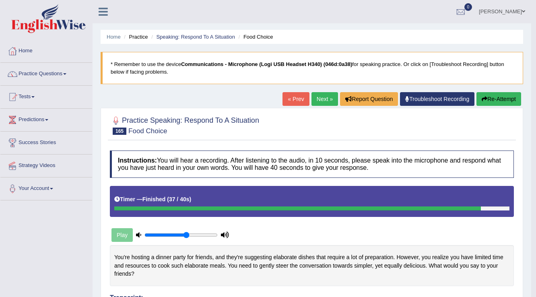
click at [323, 95] on link "Next »" at bounding box center [324, 99] width 27 height 14
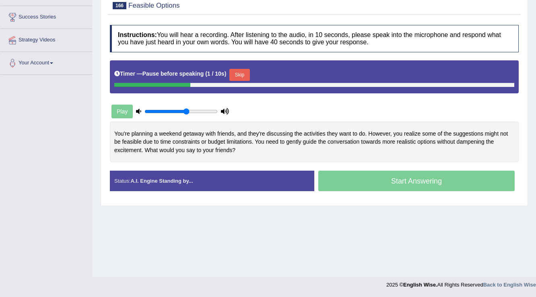
click at [247, 71] on button "Skip" at bounding box center [239, 75] width 20 height 12
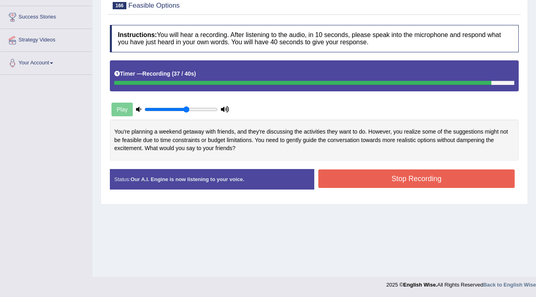
click at [333, 180] on button "Stop Recording" at bounding box center [416, 178] width 196 height 19
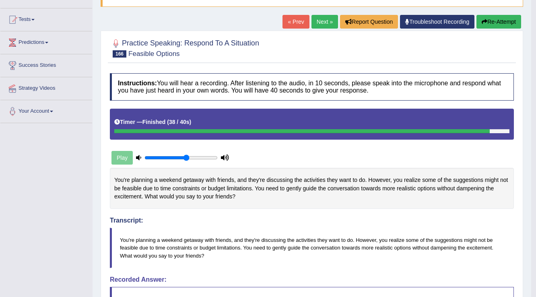
scroll to position [29, 0]
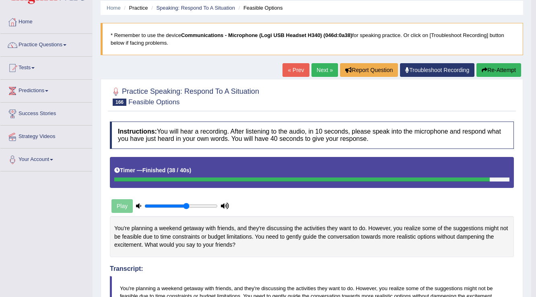
click at [328, 68] on link "Next »" at bounding box center [324, 70] width 27 height 14
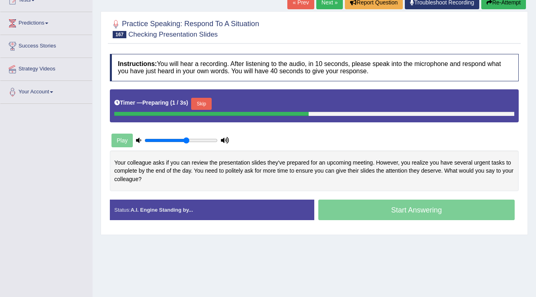
scroll to position [97, 0]
click at [206, 101] on button "Skip" at bounding box center [201, 104] width 20 height 12
click at [241, 103] on button "Skip" at bounding box center [239, 104] width 20 height 12
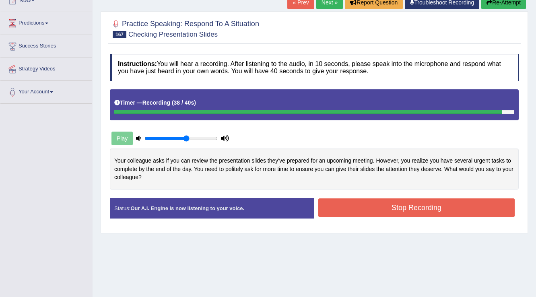
click at [353, 201] on button "Stop Recording" at bounding box center [416, 207] width 196 height 19
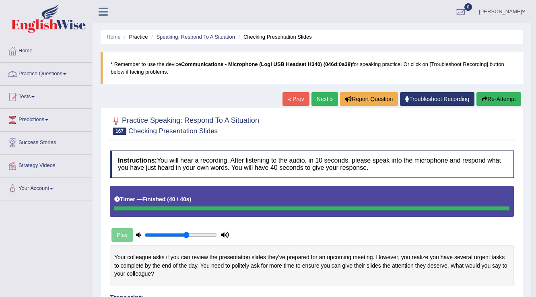
click at [56, 74] on link "Practice Questions" at bounding box center [46, 73] width 92 height 20
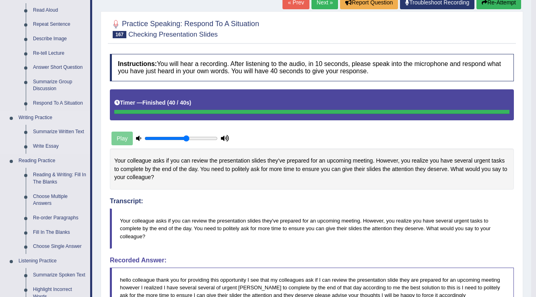
scroll to position [64, 0]
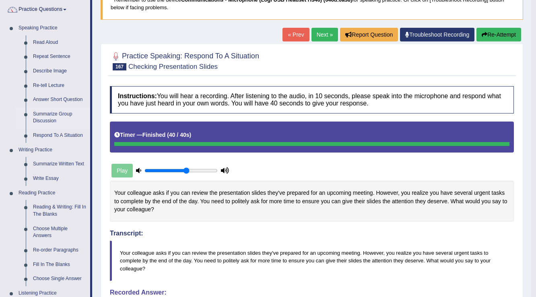
click at [47, 111] on link "Summarize Group Discussion" at bounding box center [59, 117] width 61 height 21
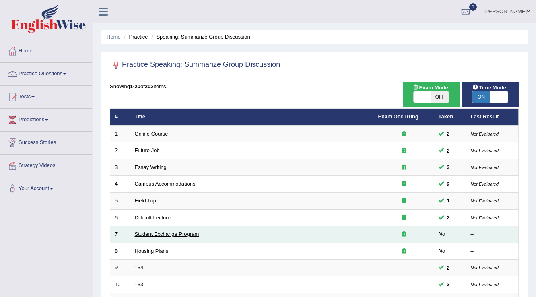
click at [172, 233] on link "Student Exchange Program" at bounding box center [167, 234] width 64 height 6
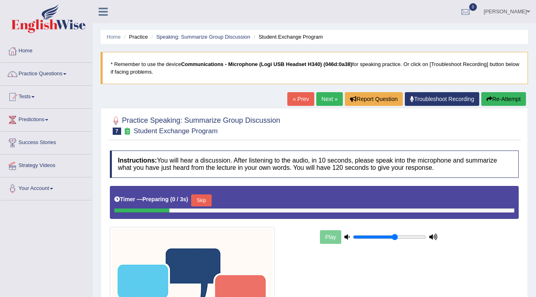
click at [210, 200] on button "Skip" at bounding box center [201, 200] width 20 height 12
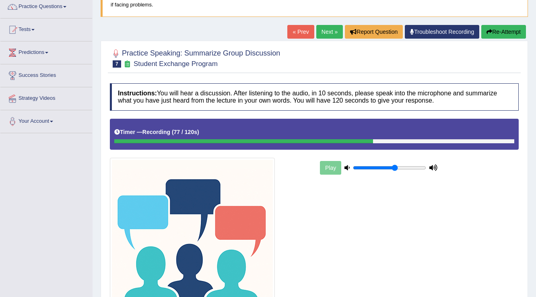
scroll to position [129, 0]
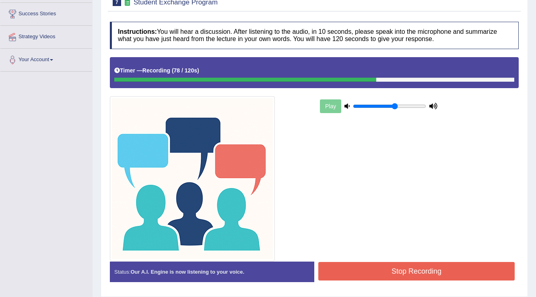
click at [417, 270] on button "Stop Recording" at bounding box center [416, 271] width 196 height 19
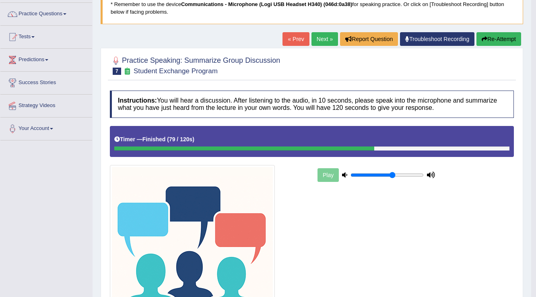
scroll to position [0, 0]
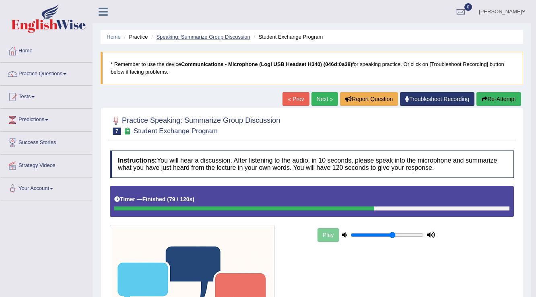
click at [185, 37] on link "Speaking: Summarize Group Discussion" at bounding box center [203, 37] width 94 height 6
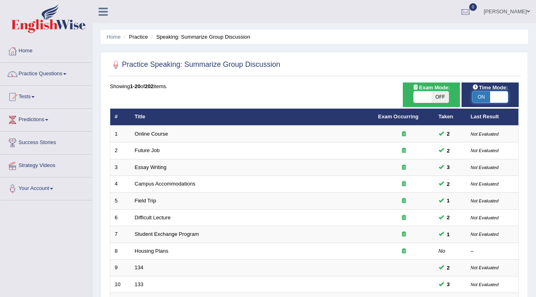
click at [491, 98] on span at bounding box center [499, 96] width 18 height 11
checkbox input "false"
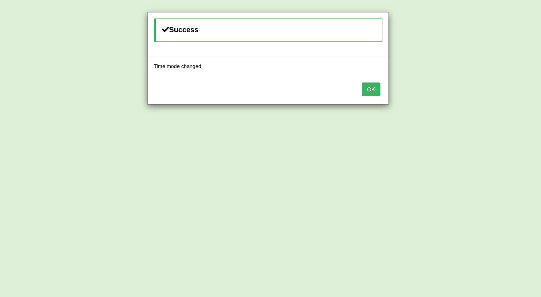
drag, startPoint x: 373, startPoint y: 89, endPoint x: 358, endPoint y: 111, distance: 26.7
click at [372, 90] on button "OK" at bounding box center [371, 89] width 19 height 14
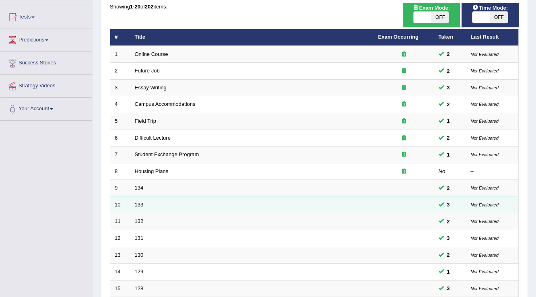
scroll to position [161, 0]
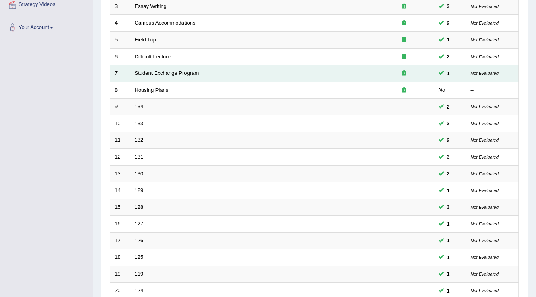
click at [156, 75] on td "Student Exchange Program" at bounding box center [251, 73] width 243 height 17
click at [167, 73] on link "Student Exchange Program" at bounding box center [167, 73] width 64 height 6
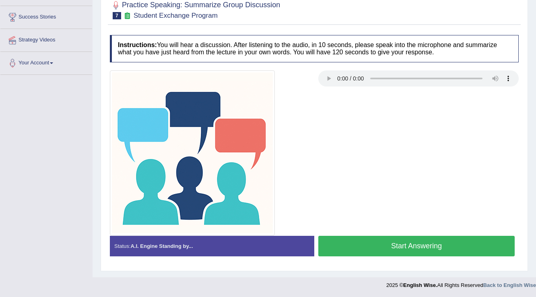
click at [365, 249] on button "Start Answering" at bounding box center [416, 246] width 196 height 21
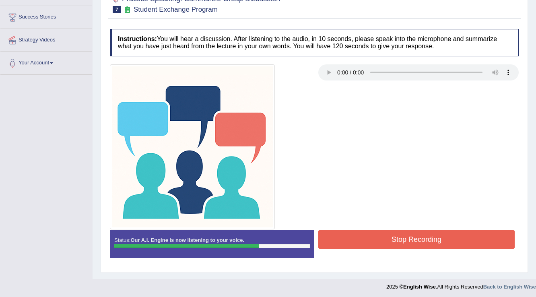
click at [370, 244] on button "Stop Recording" at bounding box center [416, 239] width 196 height 19
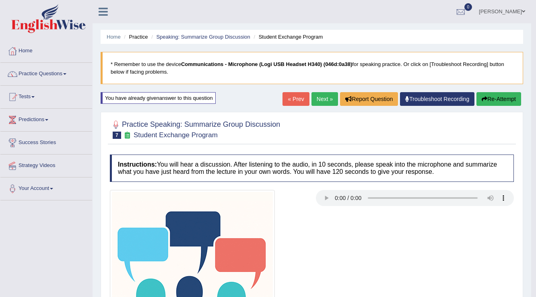
click at [491, 102] on button "Re-Attempt" at bounding box center [498, 99] width 45 height 14
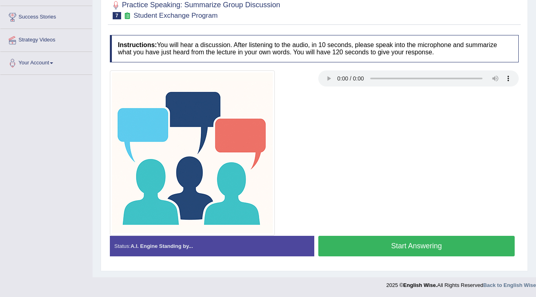
click at [351, 244] on button "Start Answering" at bounding box center [416, 246] width 196 height 21
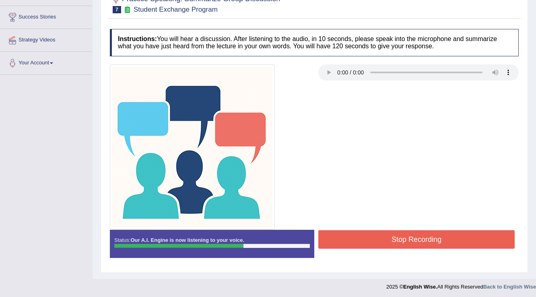
scroll to position [126, 0]
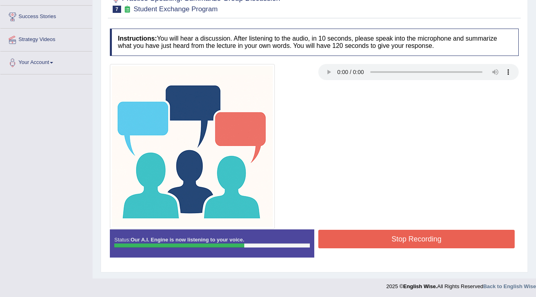
click at [417, 241] on button "Stop Recording" at bounding box center [416, 239] width 196 height 19
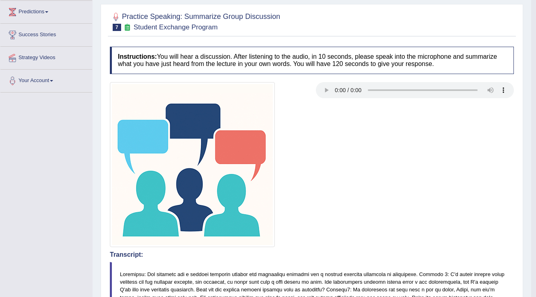
scroll to position [74, 0]
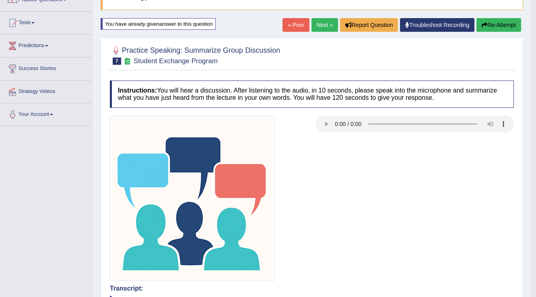
click at [322, 27] on link "Next »" at bounding box center [324, 25] width 27 height 14
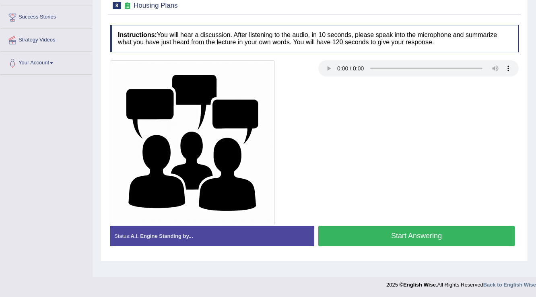
click at [358, 234] on button "Start Answering" at bounding box center [416, 236] width 196 height 21
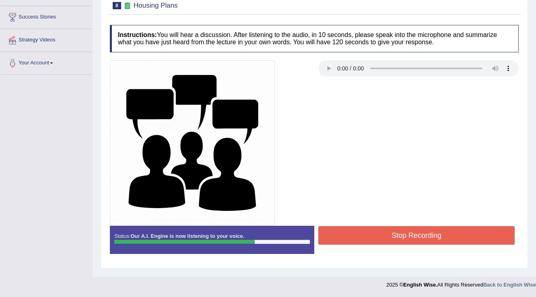
click at [377, 235] on button "Stop Recording" at bounding box center [416, 235] width 196 height 19
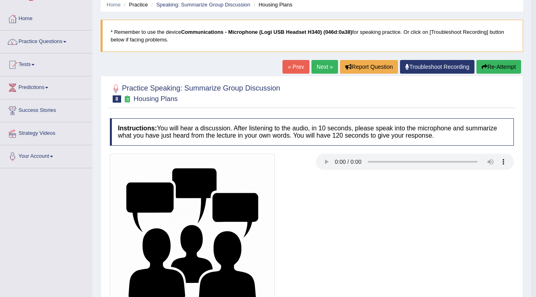
scroll to position [31, 0]
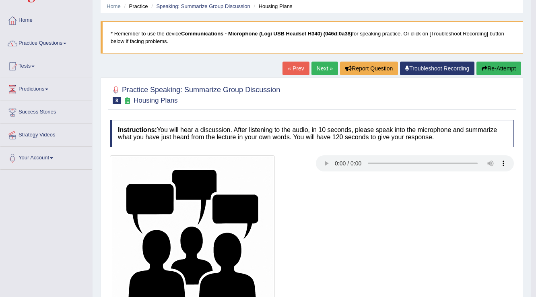
click at [505, 70] on button "Re-Attempt" at bounding box center [498, 69] width 45 height 14
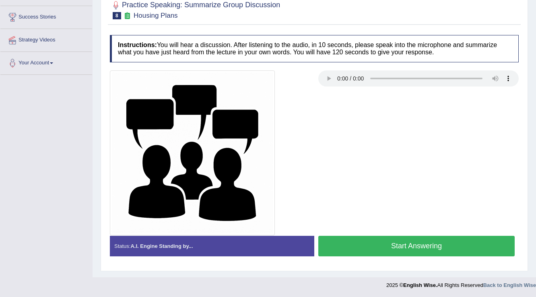
click at [401, 238] on button "Start Answering" at bounding box center [416, 246] width 196 height 21
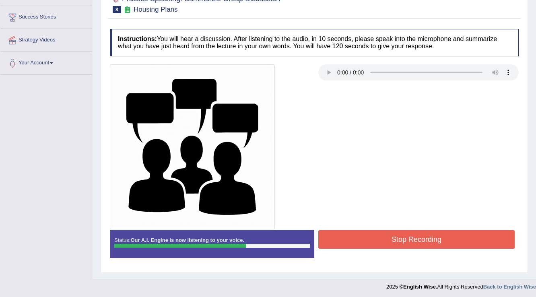
click at [354, 238] on button "Stop Recording" at bounding box center [416, 239] width 196 height 19
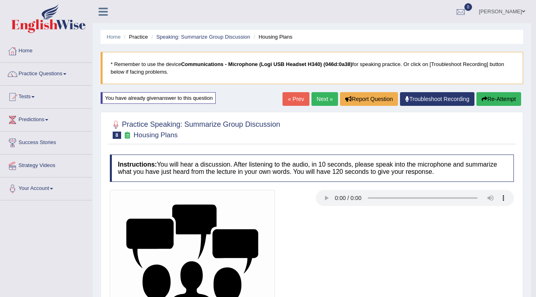
click at [318, 99] on link "Next »" at bounding box center [324, 99] width 27 height 14
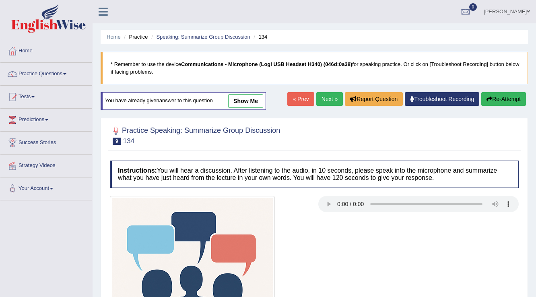
click at [305, 97] on link "« Prev" at bounding box center [300, 99] width 27 height 14
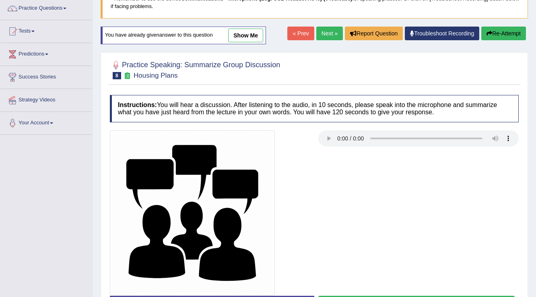
scroll to position [126, 0]
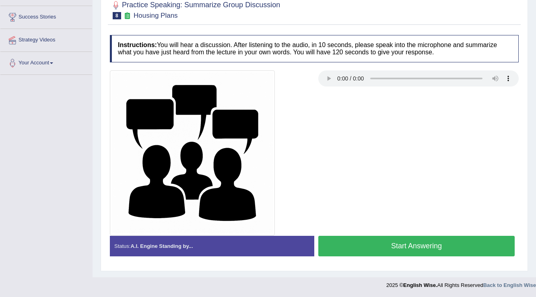
click at [357, 248] on button "Start Answering" at bounding box center [416, 246] width 196 height 21
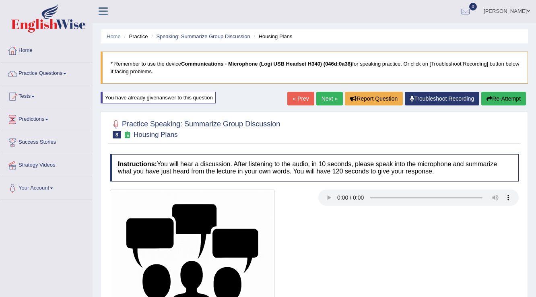
scroll to position [0, 0]
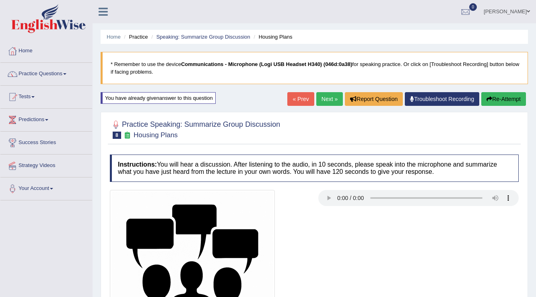
click at [501, 103] on button "Re-Attempt" at bounding box center [503, 99] width 45 height 14
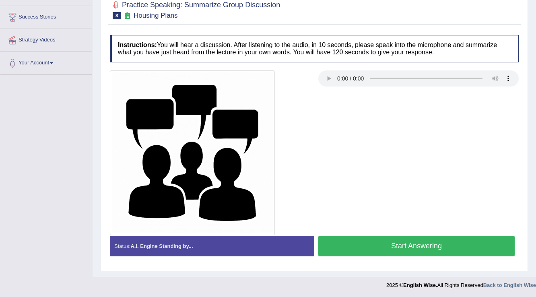
click at [390, 249] on button "Start Answering" at bounding box center [416, 246] width 196 height 21
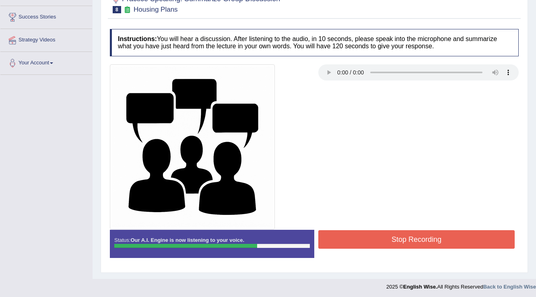
click at [401, 241] on button "Stop Recording" at bounding box center [416, 239] width 196 height 19
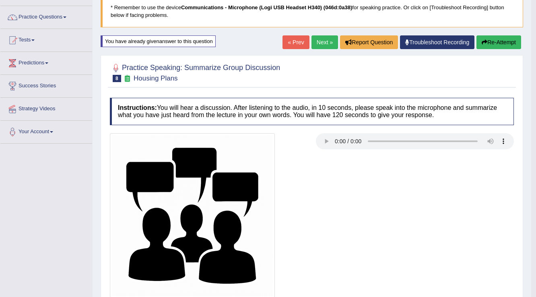
scroll to position [42, 0]
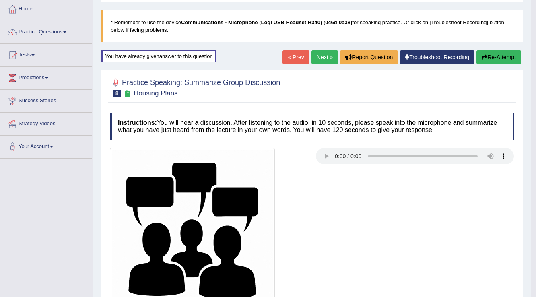
click at [487, 55] on button "Re-Attempt" at bounding box center [498, 57] width 45 height 14
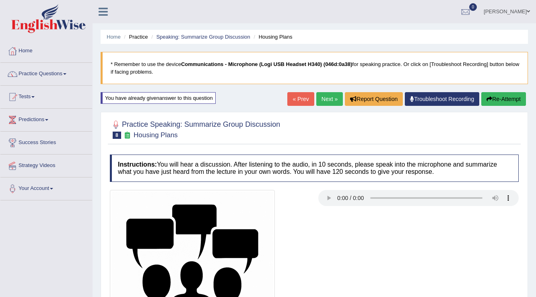
click at [489, 100] on icon "button" at bounding box center [490, 99] width 6 height 6
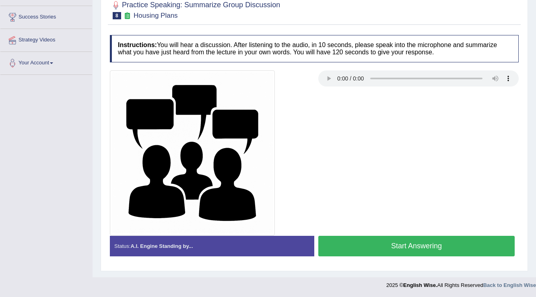
click at [341, 248] on button "Start Answering" at bounding box center [416, 246] width 196 height 21
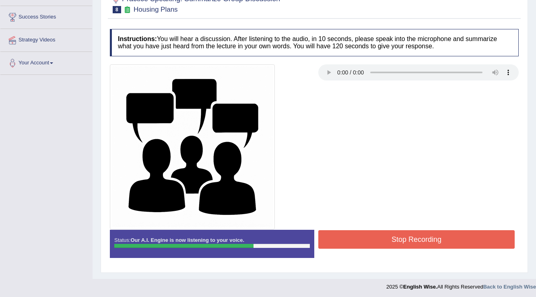
click at [401, 236] on button "Stop Recording" at bounding box center [416, 239] width 196 height 19
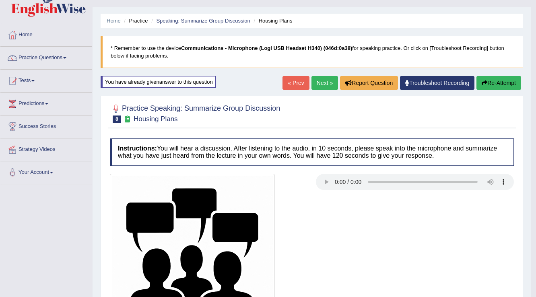
scroll to position [10, 0]
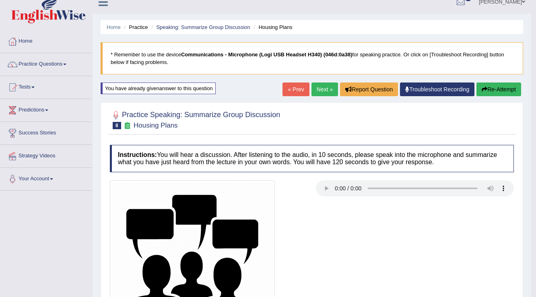
click at [484, 90] on icon "button" at bounding box center [485, 90] width 6 height 6
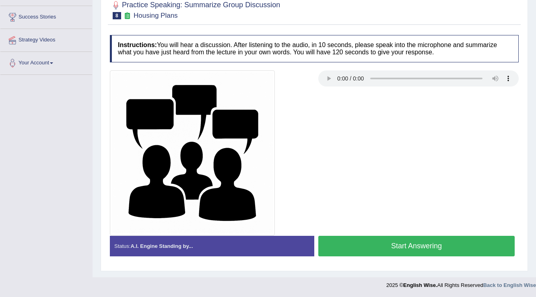
scroll to position [126, 0]
click at [441, 248] on button "Start Answering" at bounding box center [416, 246] width 196 height 21
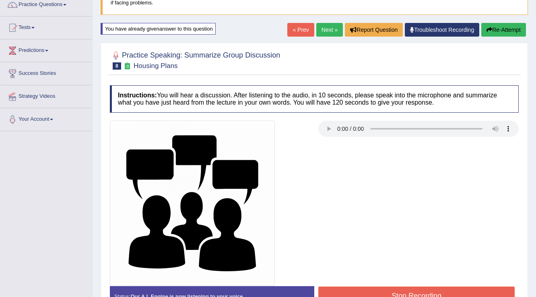
scroll to position [29, 0]
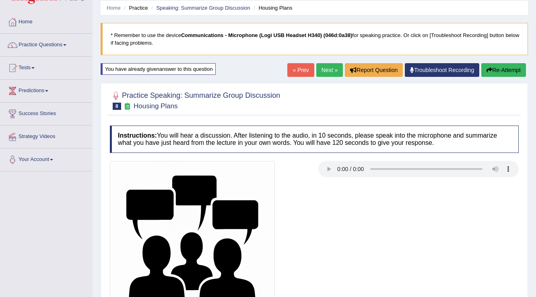
click at [496, 74] on button "Re-Attempt" at bounding box center [503, 70] width 45 height 14
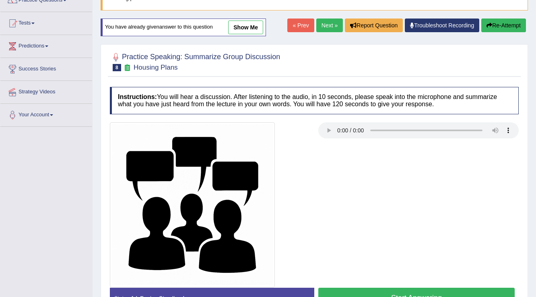
scroll to position [126, 0]
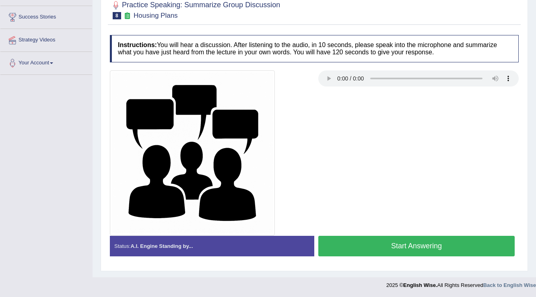
click at [383, 240] on button "Start Answering" at bounding box center [416, 246] width 196 height 21
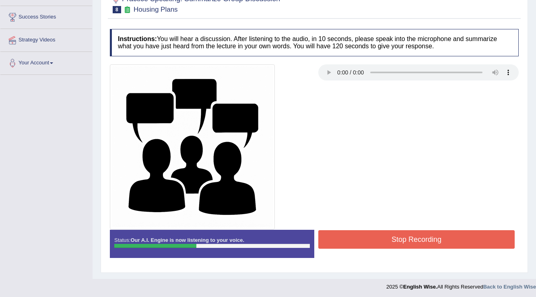
click at [386, 238] on button "Stop Recording" at bounding box center [416, 239] width 196 height 19
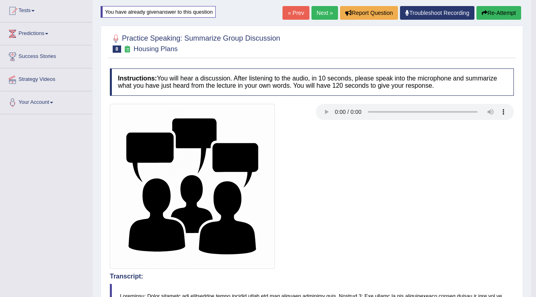
scroll to position [61, 0]
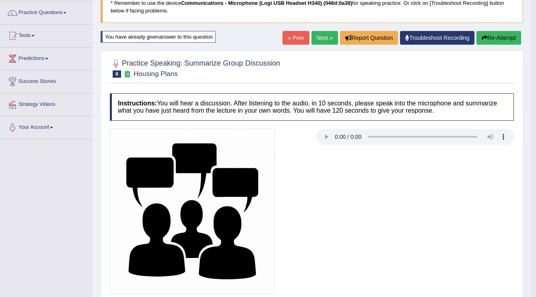
click at [491, 38] on button "Re-Attempt" at bounding box center [498, 38] width 45 height 14
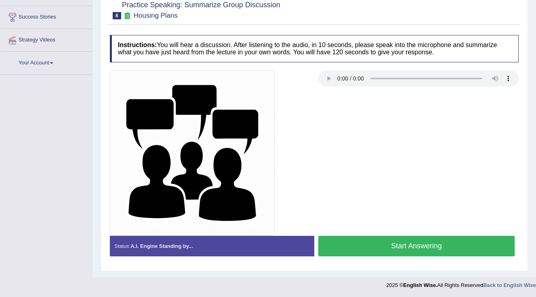
scroll to position [126, 0]
click at [351, 241] on button "Start Answering" at bounding box center [416, 246] width 196 height 21
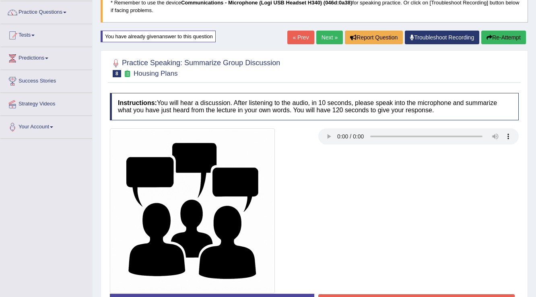
scroll to position [0, 0]
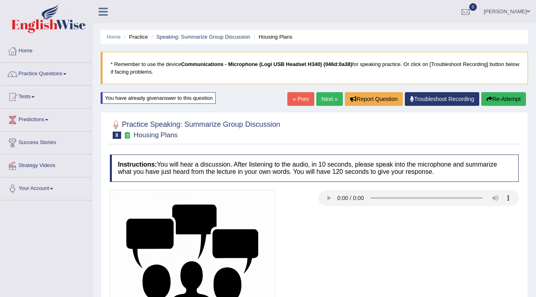
click at [489, 95] on button "Re-Attempt" at bounding box center [503, 99] width 45 height 14
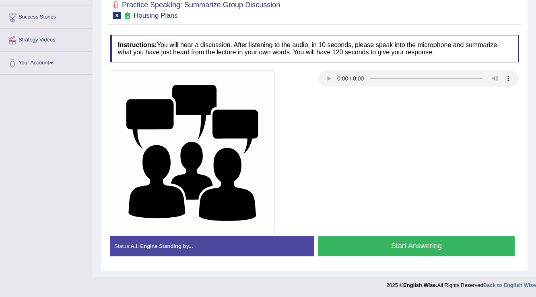
click at [346, 241] on button "Start Answering" at bounding box center [416, 246] width 196 height 21
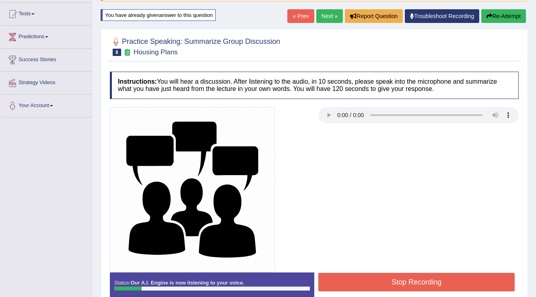
scroll to position [29, 0]
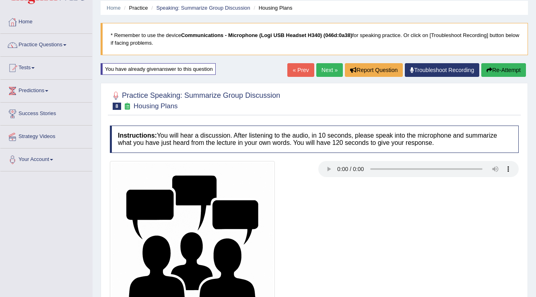
click at [499, 72] on button "Re-Attempt" at bounding box center [503, 70] width 45 height 14
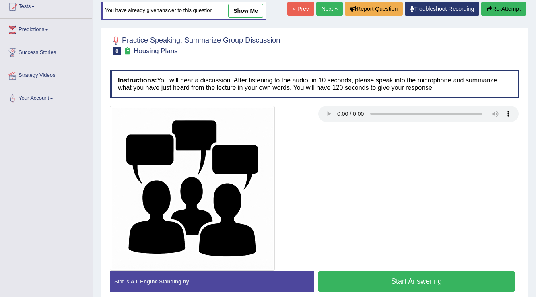
scroll to position [126, 0]
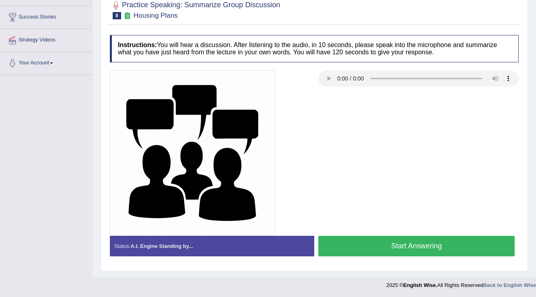
click at [341, 244] on button "Start Answering" at bounding box center [416, 246] width 196 height 21
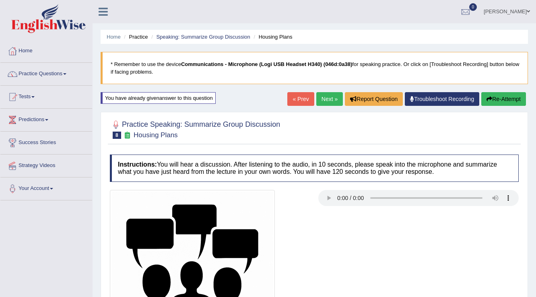
scroll to position [0, 0]
click at [509, 97] on button "Re-Attempt" at bounding box center [503, 99] width 45 height 14
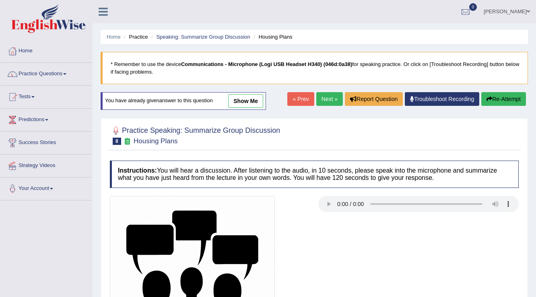
scroll to position [126, 0]
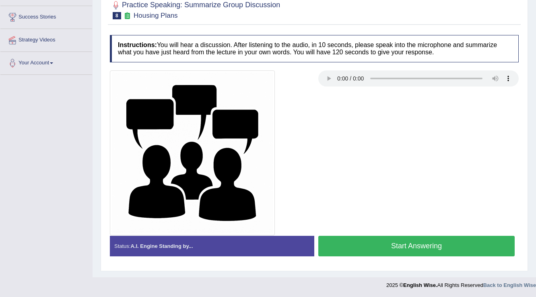
click at [390, 246] on button "Start Answering" at bounding box center [416, 246] width 196 height 21
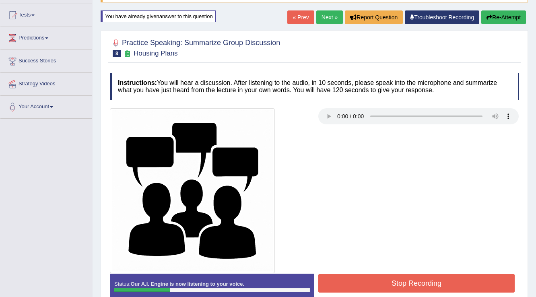
scroll to position [29, 0]
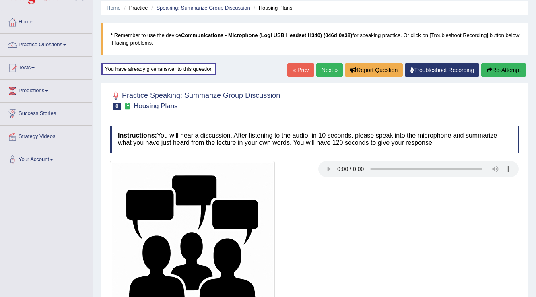
click at [492, 70] on button "Re-Attempt" at bounding box center [503, 70] width 45 height 14
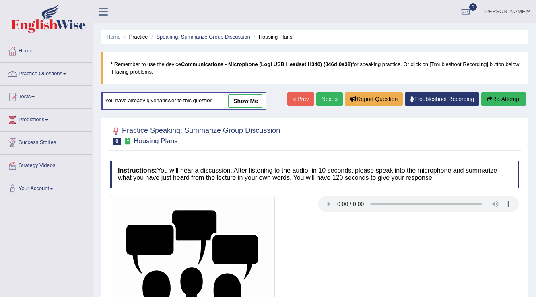
click at [331, 103] on link "Next »" at bounding box center [329, 99] width 27 height 14
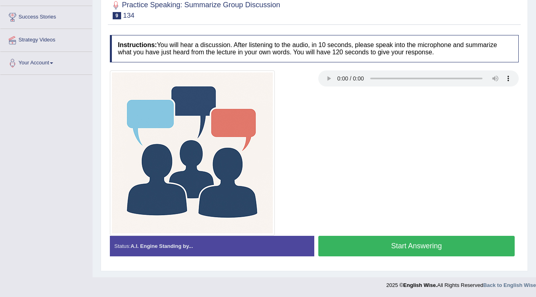
click at [389, 240] on button "Start Answering" at bounding box center [416, 246] width 196 height 21
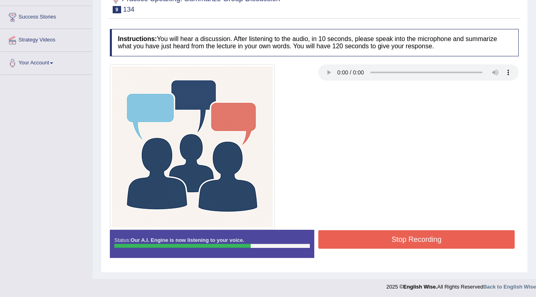
click at [407, 234] on button "Stop Recording" at bounding box center [416, 239] width 196 height 19
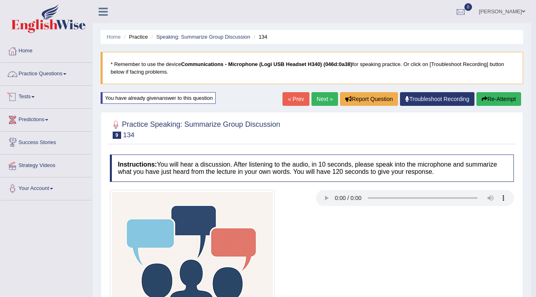
click at [47, 75] on link "Practice Questions" at bounding box center [46, 73] width 92 height 20
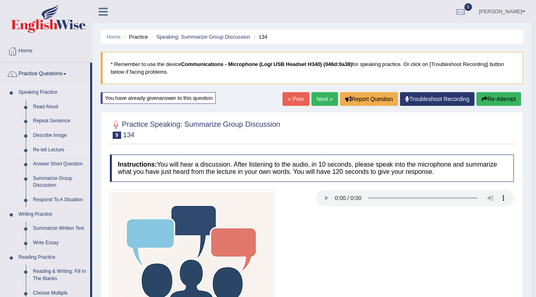
click at [51, 149] on link "Re-tell Lecture" at bounding box center [59, 150] width 61 height 14
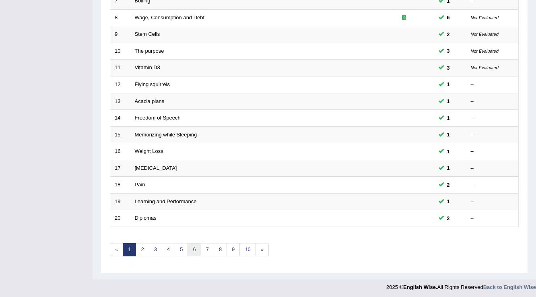
scroll to position [233, 0]
click at [184, 249] on link "5" at bounding box center [181, 249] width 13 height 13
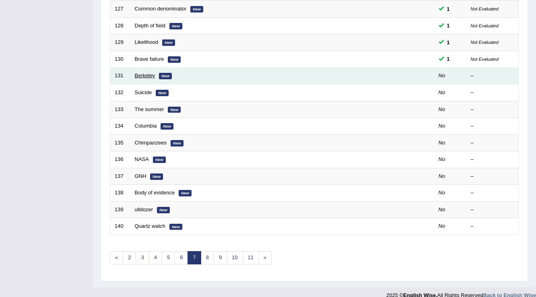
click at [149, 76] on link "Berkeley" at bounding box center [145, 75] width 21 height 6
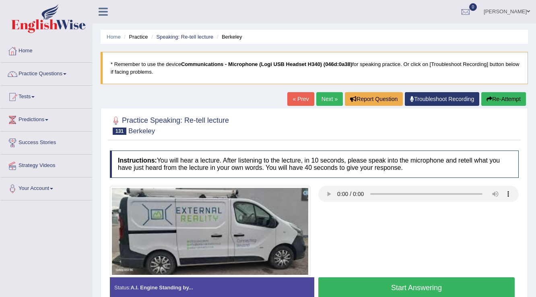
click at [496, 101] on button "Re-Attempt" at bounding box center [503, 99] width 45 height 14
click at [416, 283] on button "Start Answering" at bounding box center [416, 287] width 196 height 21
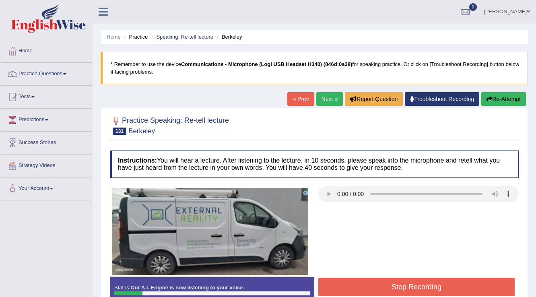
click at [505, 102] on button "Re-Attempt" at bounding box center [503, 99] width 45 height 14
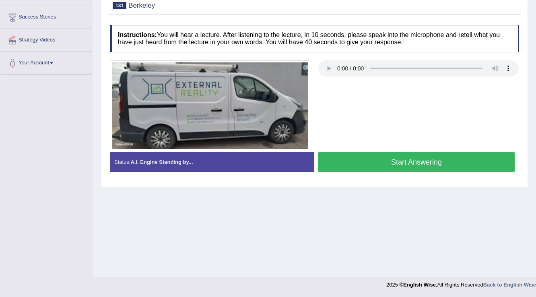
click at [461, 164] on button "Start Answering" at bounding box center [416, 162] width 196 height 21
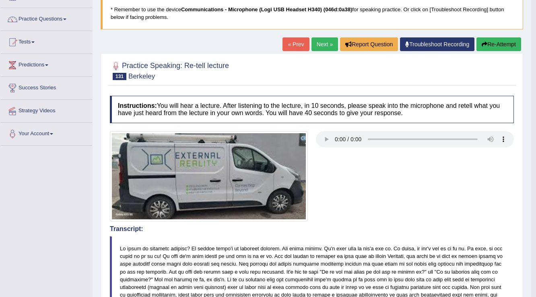
scroll to position [29, 0]
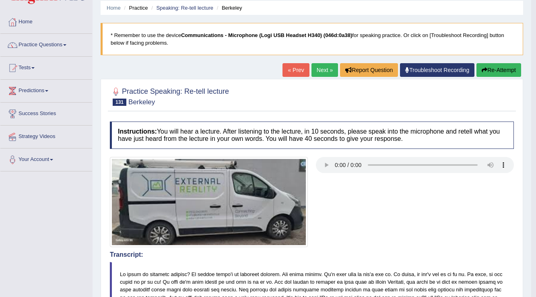
click at [329, 70] on link "Next »" at bounding box center [324, 70] width 27 height 14
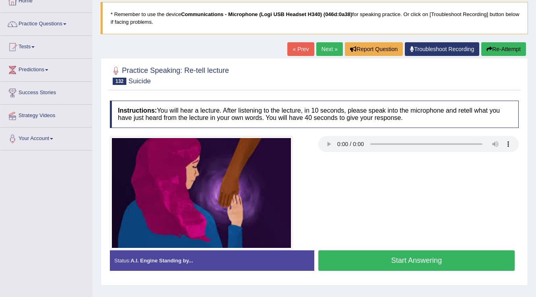
scroll to position [126, 0]
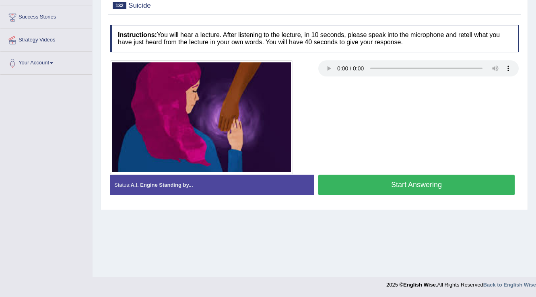
click at [385, 182] on button "Start Answering" at bounding box center [416, 185] width 196 height 21
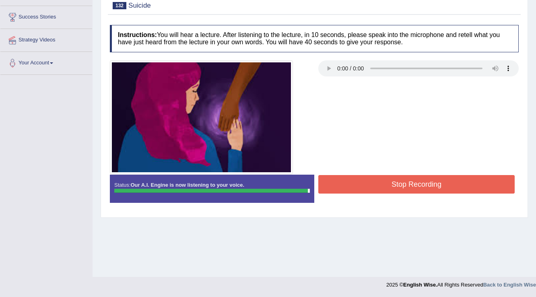
click at [384, 181] on button "Stop Recording" at bounding box center [416, 184] width 196 height 19
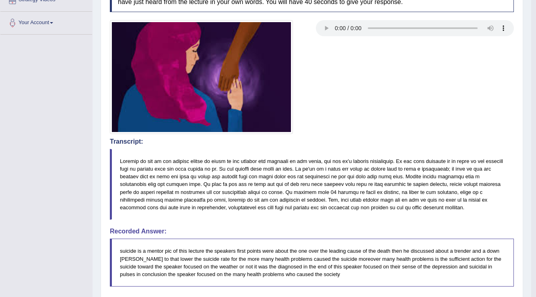
scroll to position [86, 0]
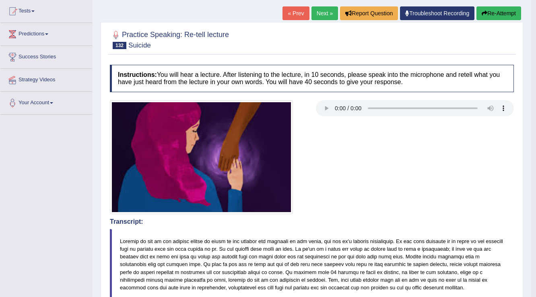
click at [326, 16] on link "Next »" at bounding box center [324, 13] width 27 height 14
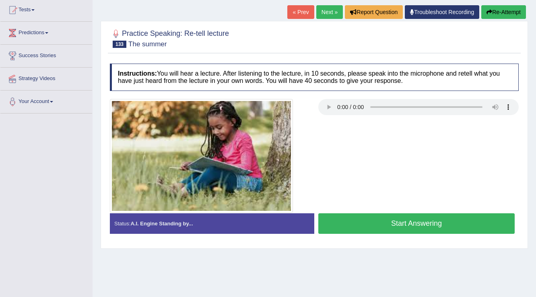
scroll to position [97, 0]
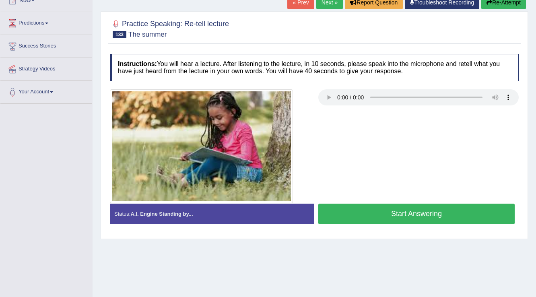
click at [417, 210] on button "Start Answering" at bounding box center [416, 214] width 196 height 21
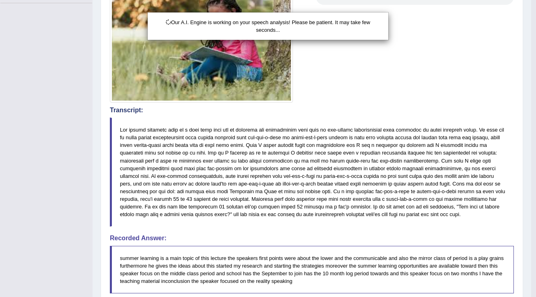
scroll to position [318, 0]
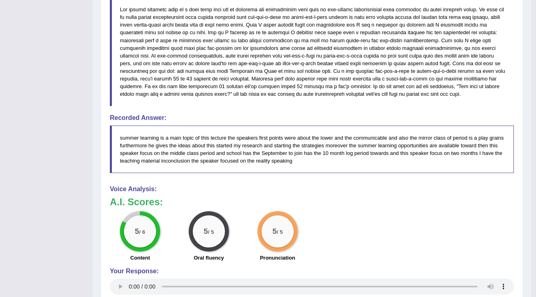
drag, startPoint x: 447, startPoint y: 128, endPoint x: 449, endPoint y: 124, distance: 5.0
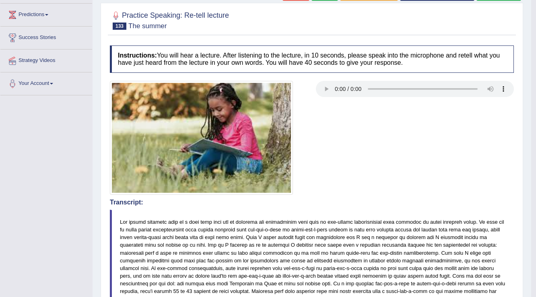
scroll to position [0, 0]
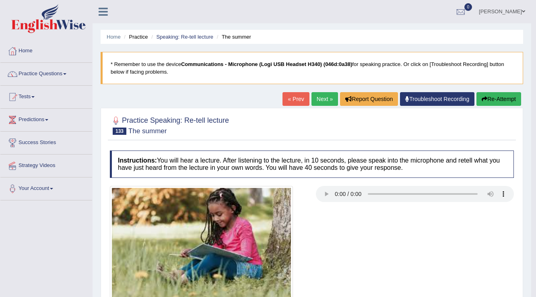
click at [504, 13] on link "Amanjot Kaur" at bounding box center [502, 10] width 58 height 21
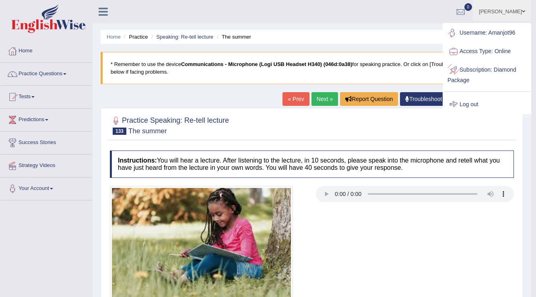
click at [474, 101] on link "Log out" at bounding box center [486, 104] width 87 height 19
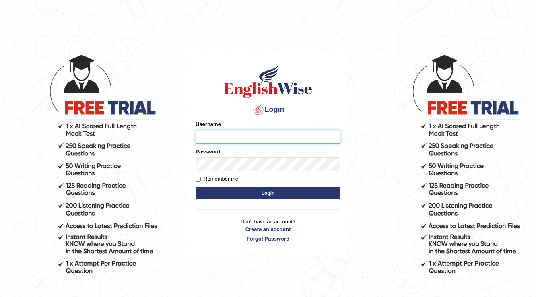
click at [210, 132] on input "Username" at bounding box center [268, 137] width 145 height 14
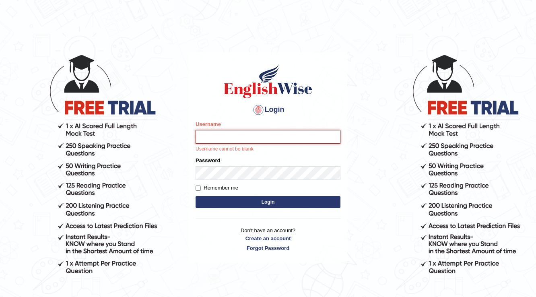
click at [229, 142] on input "Username" at bounding box center [268, 137] width 145 height 14
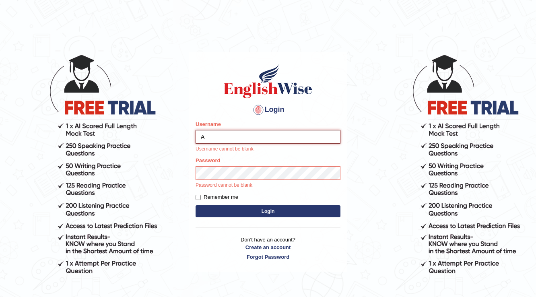
type input "Amanjot96"
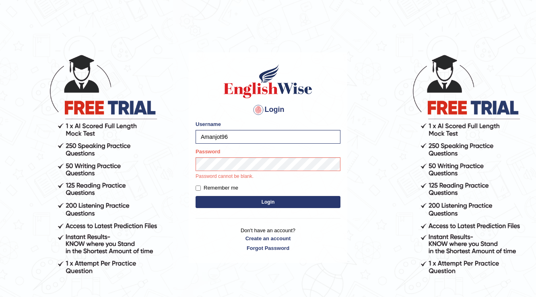
click at [269, 203] on button "Login" at bounding box center [268, 202] width 145 height 12
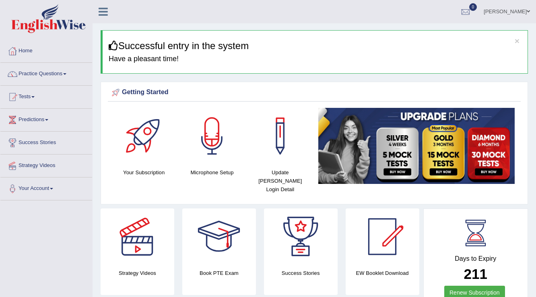
click at [39, 74] on link "Practice Questions" at bounding box center [46, 73] width 92 height 20
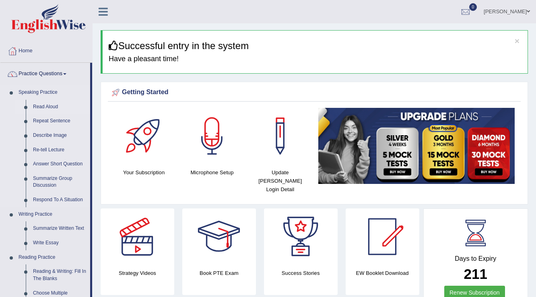
click at [45, 107] on link "Read Aloud" at bounding box center [59, 107] width 61 height 14
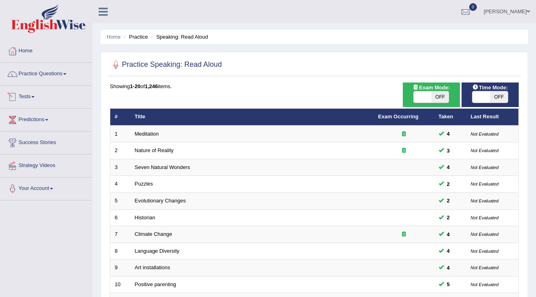
click at [34, 97] on span at bounding box center [32, 97] width 3 height 2
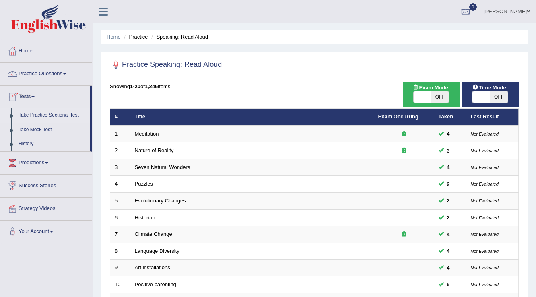
click at [35, 114] on link "Take Practice Sectional Test" at bounding box center [52, 115] width 75 height 14
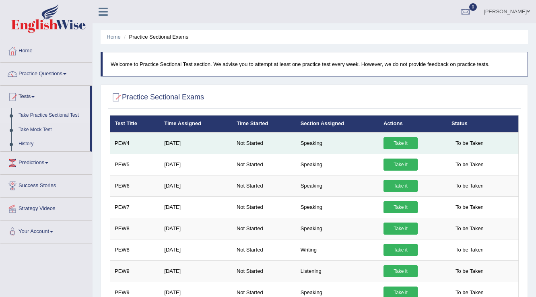
click at [390, 145] on link "Take it" at bounding box center [400, 143] width 34 height 12
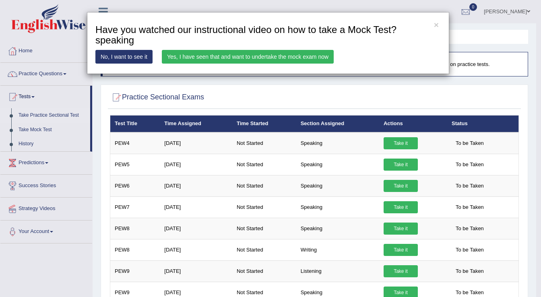
click at [276, 58] on link "Yes, I have seen that and want to undertake the mock exam now" at bounding box center [248, 57] width 172 height 14
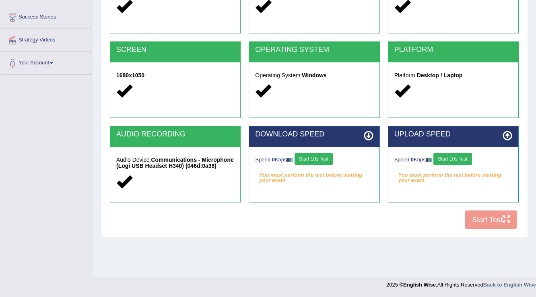
click at [324, 159] on button "Start 10s Test" at bounding box center [314, 159] width 38 height 12
click at [449, 160] on button "Start 10s Test" at bounding box center [452, 159] width 38 height 12
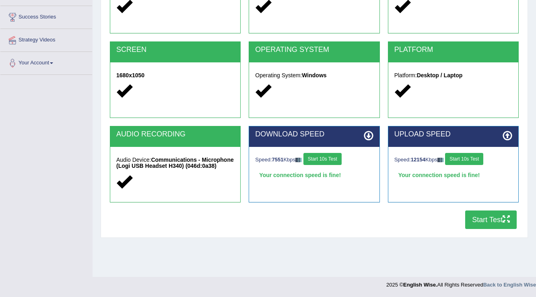
click at [476, 222] on button "Start Test" at bounding box center [491, 219] width 52 height 19
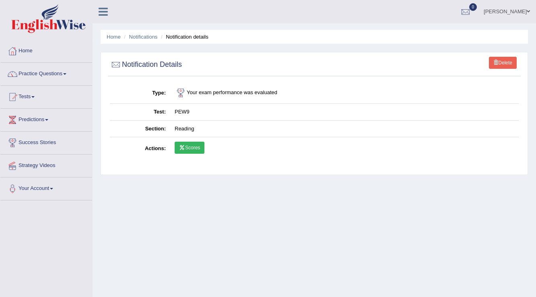
click at [194, 145] on link "Scores" at bounding box center [190, 148] width 30 height 12
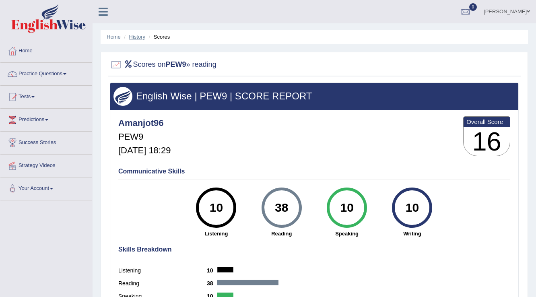
click at [140, 37] on link "History" at bounding box center [137, 37] width 16 height 6
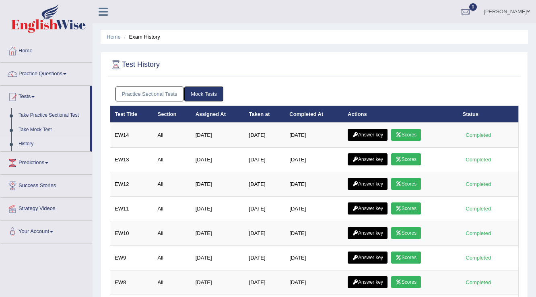
click at [143, 94] on link "Practice Sectional Tests" at bounding box center [149, 94] width 68 height 15
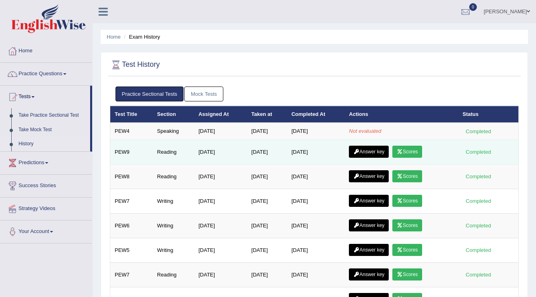
click at [370, 151] on link "Answer key" at bounding box center [369, 152] width 40 height 12
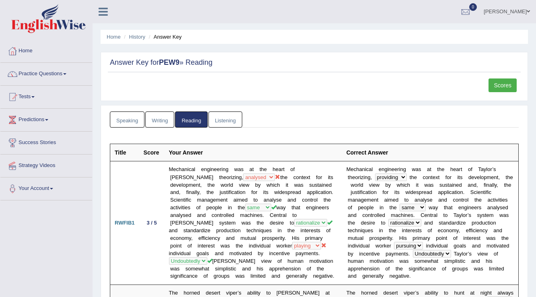
click at [163, 121] on link "Writing" at bounding box center [159, 119] width 29 height 16
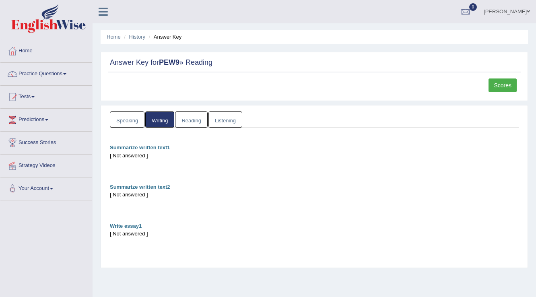
drag, startPoint x: 129, startPoint y: 121, endPoint x: 124, endPoint y: 119, distance: 5.4
click at [128, 121] on link "Speaking" at bounding box center [127, 119] width 35 height 16
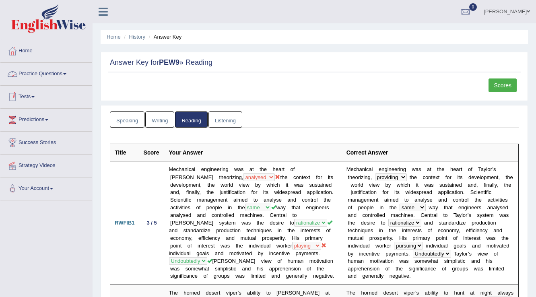
click at [51, 74] on link "Practice Questions" at bounding box center [46, 73] width 92 height 20
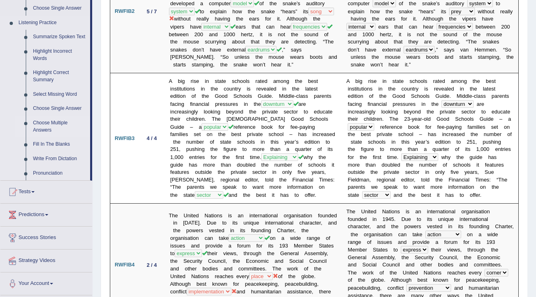
scroll to position [386, 0]
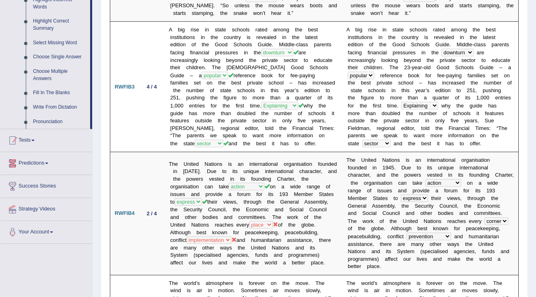
click at [36, 143] on link "Tests" at bounding box center [46, 139] width 92 height 20
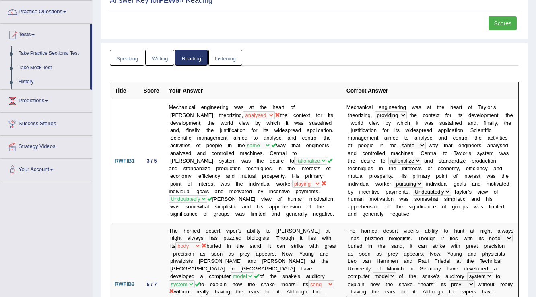
scroll to position [33, 0]
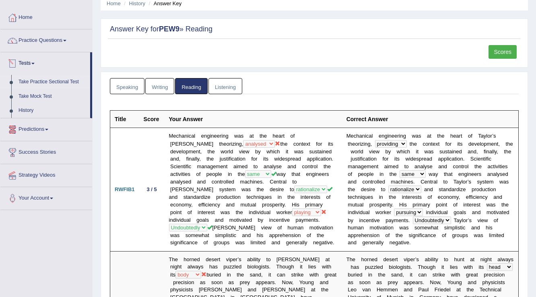
click at [44, 80] on link "Take Practice Sectional Test" at bounding box center [52, 82] width 75 height 14
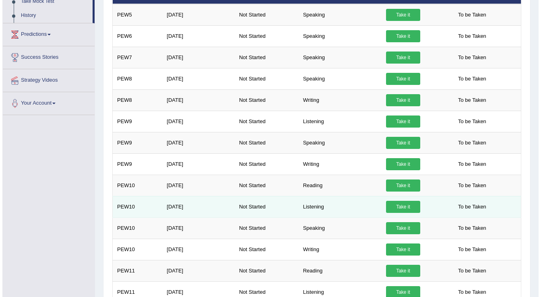
scroll to position [129, 0]
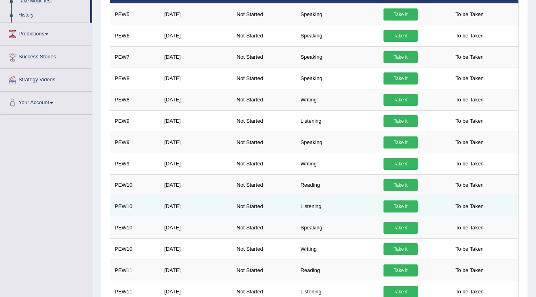
click at [407, 203] on link "Take it" at bounding box center [400, 206] width 34 height 12
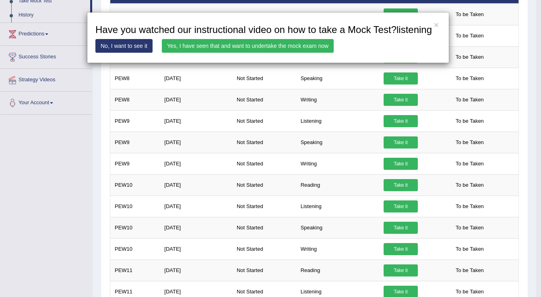
click at [264, 45] on link "Yes, I have seen that and want to undertake the mock exam now" at bounding box center [248, 46] width 172 height 14
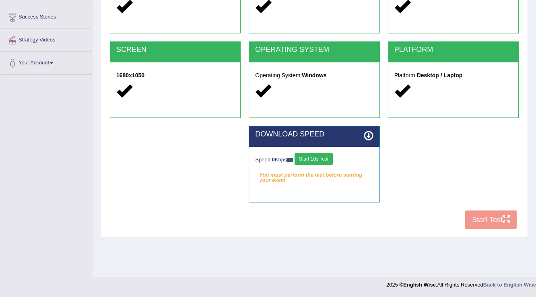
click at [327, 153] on button "Start 10s Test" at bounding box center [314, 159] width 38 height 12
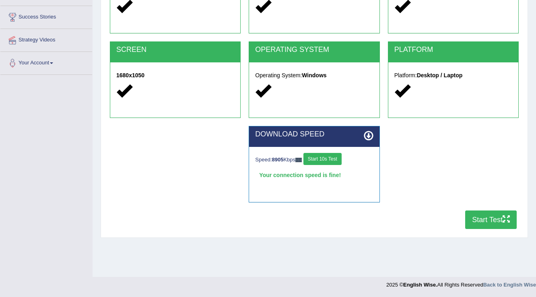
click at [494, 221] on button "Start Test" at bounding box center [491, 219] width 52 height 19
